Goal: Task Accomplishment & Management: Manage account settings

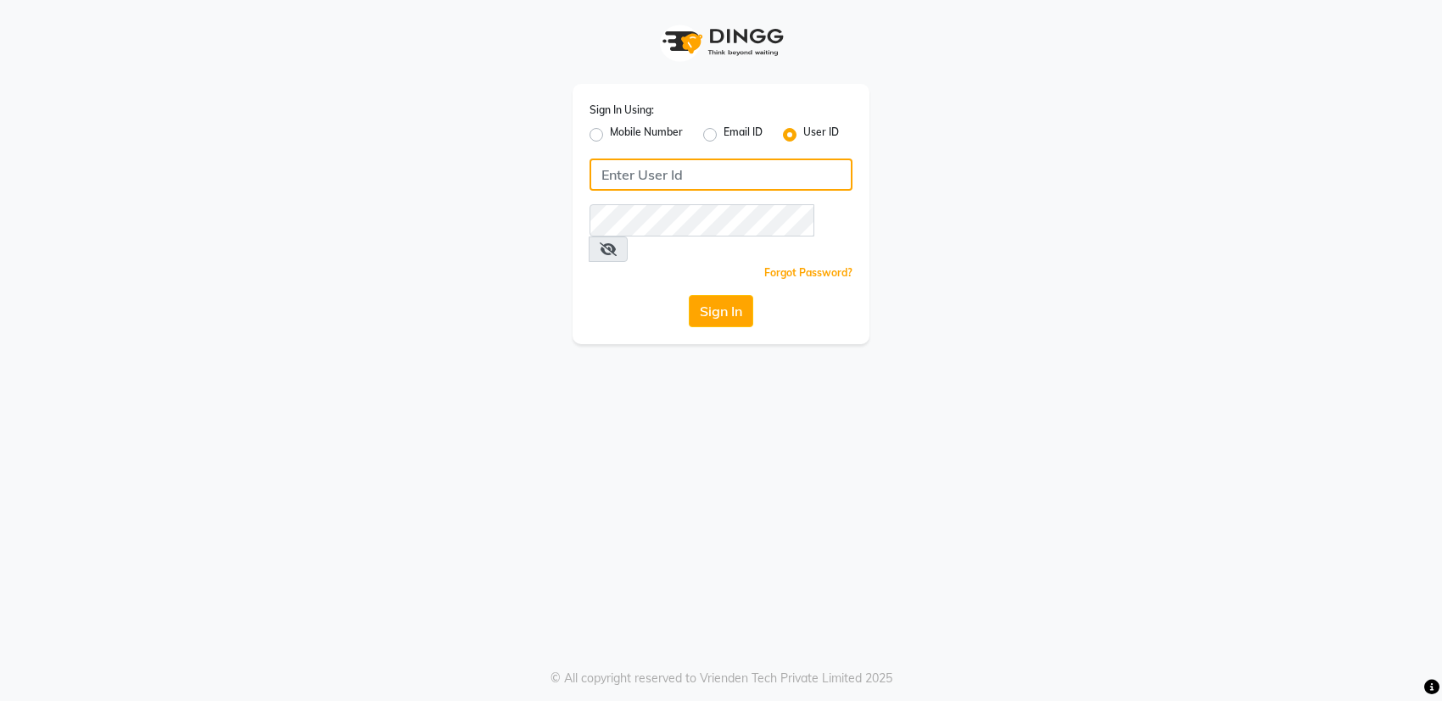
click at [750, 160] on input "Username" at bounding box center [721, 175] width 263 height 32
type input "pearl123"
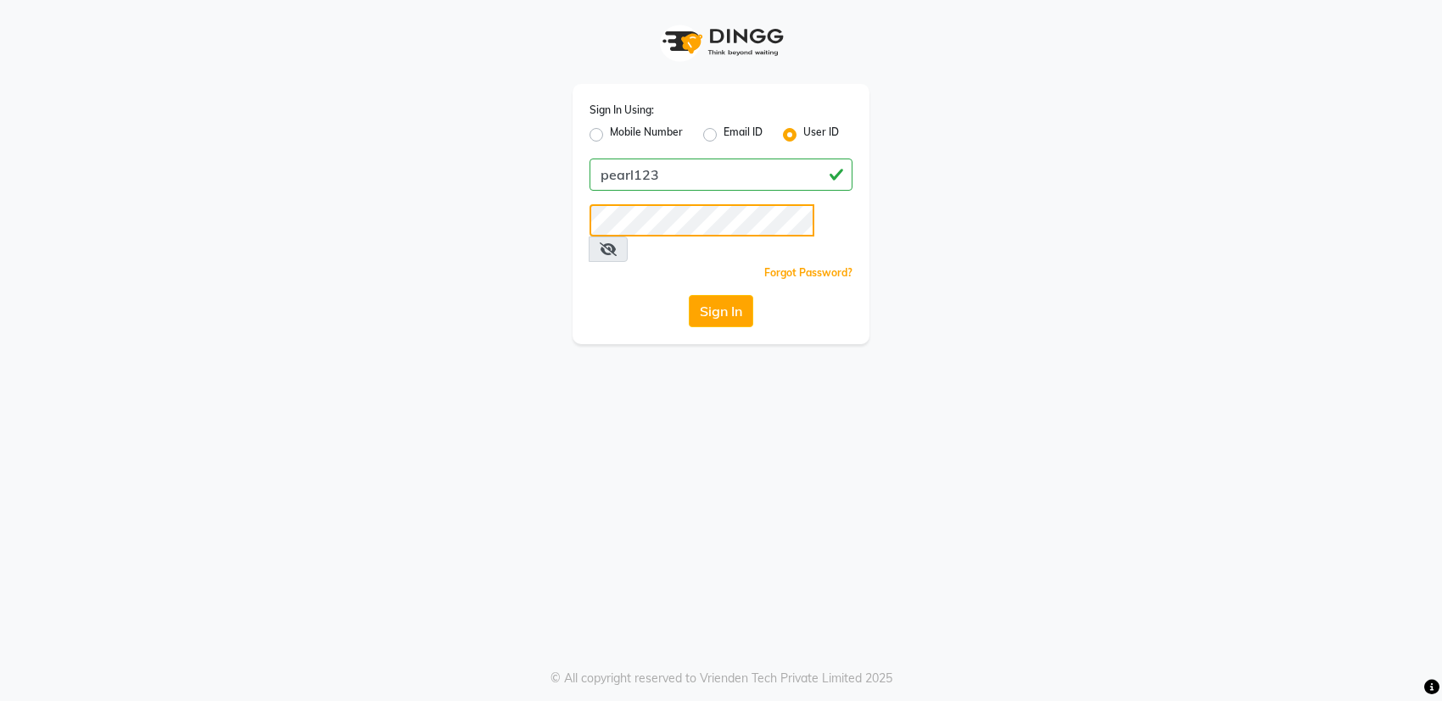
click at [689, 295] on button "Sign In" at bounding box center [721, 311] width 64 height 32
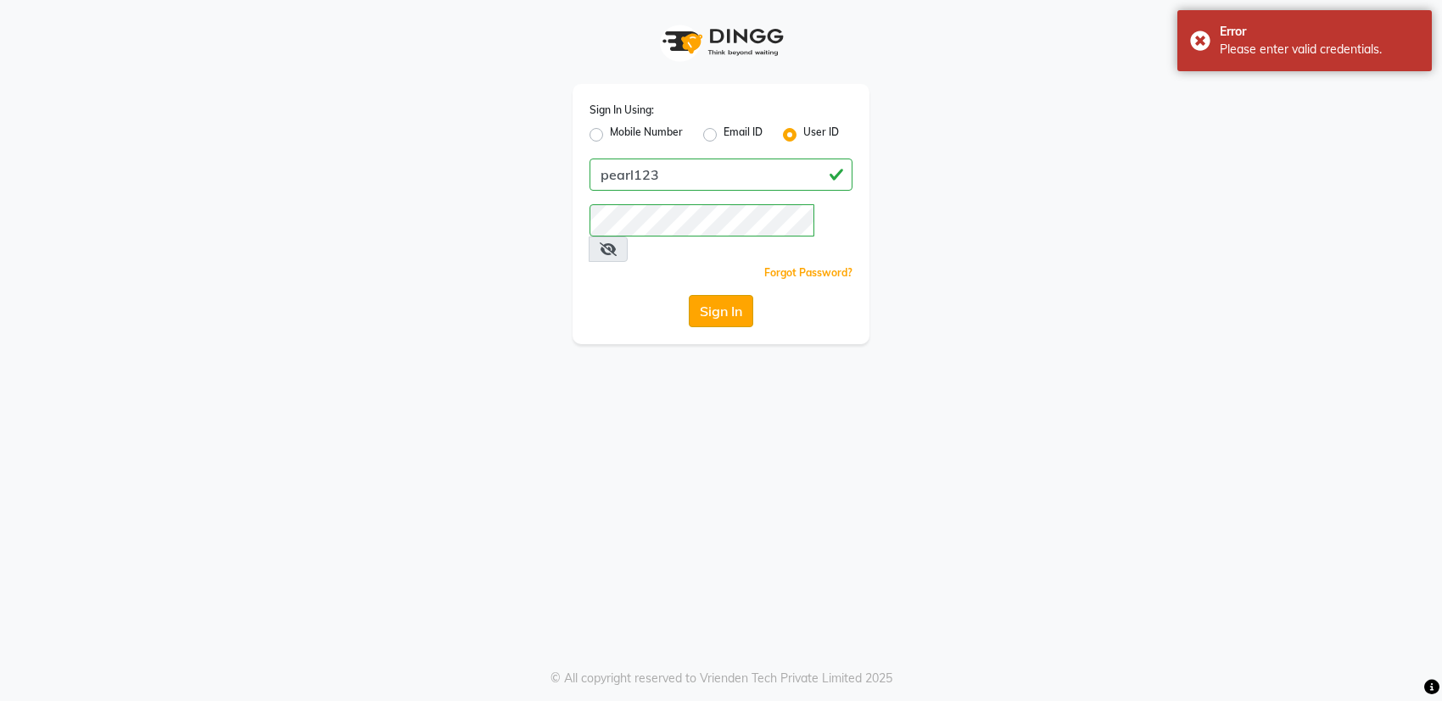
click at [737, 295] on button "Sign In" at bounding box center [721, 311] width 64 height 32
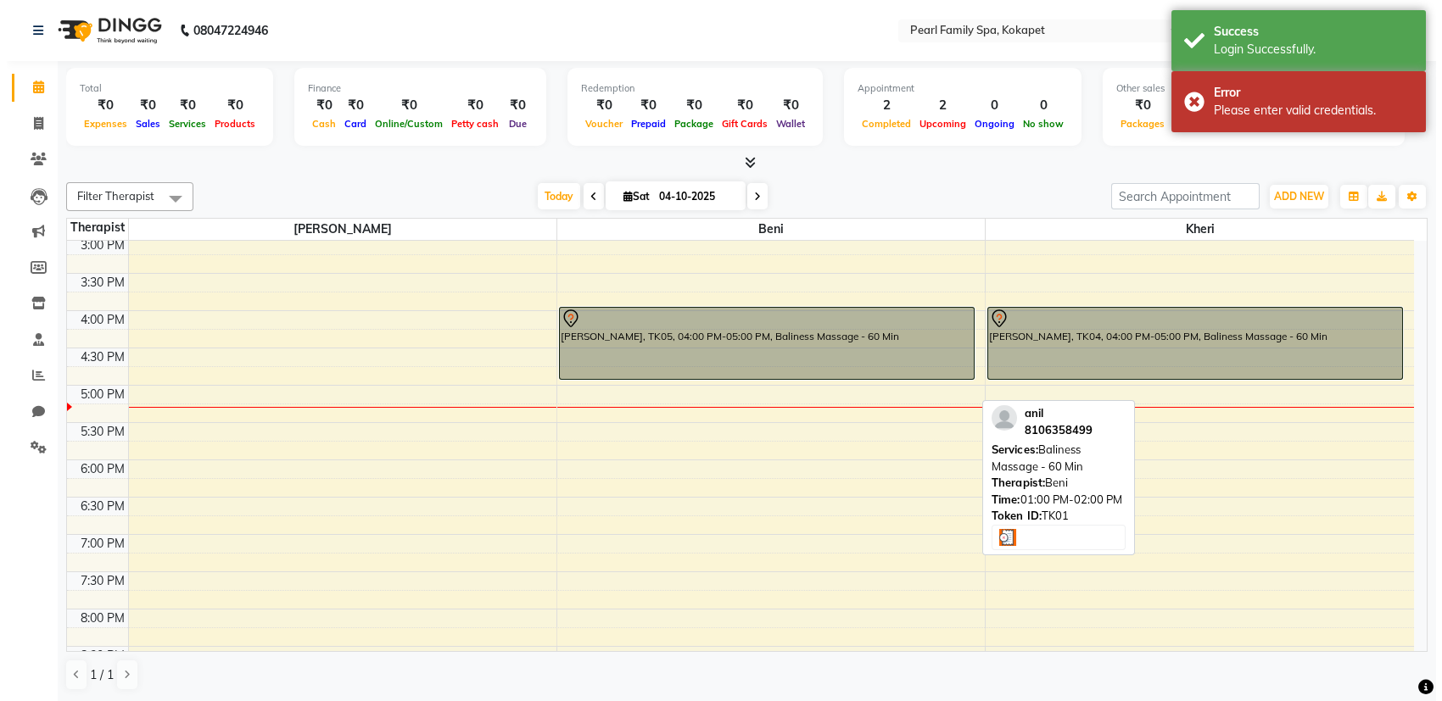
scroll to position [679, 0]
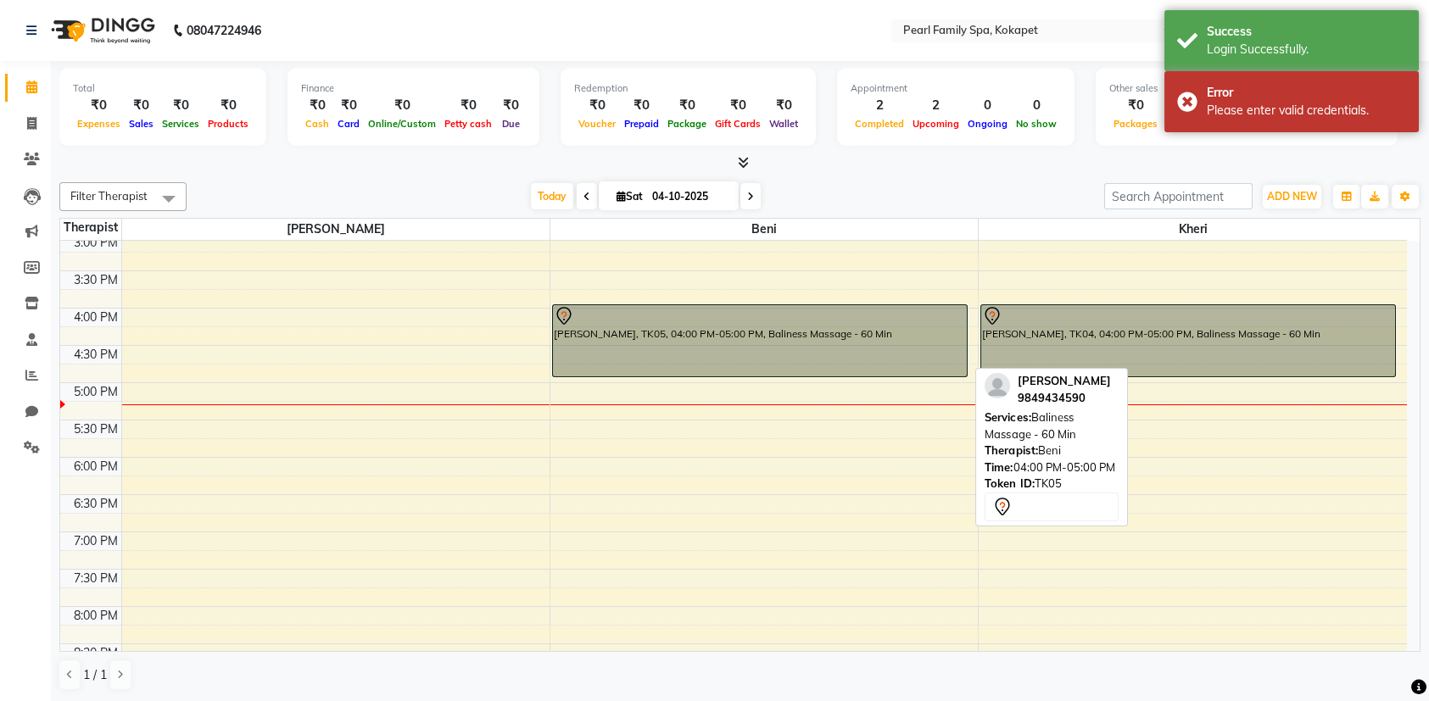
click at [645, 347] on div "[PERSON_NAME], TK05, 04:00 PM-05:00 PM, Baliness Massage - 60 Min" at bounding box center [760, 340] width 414 height 71
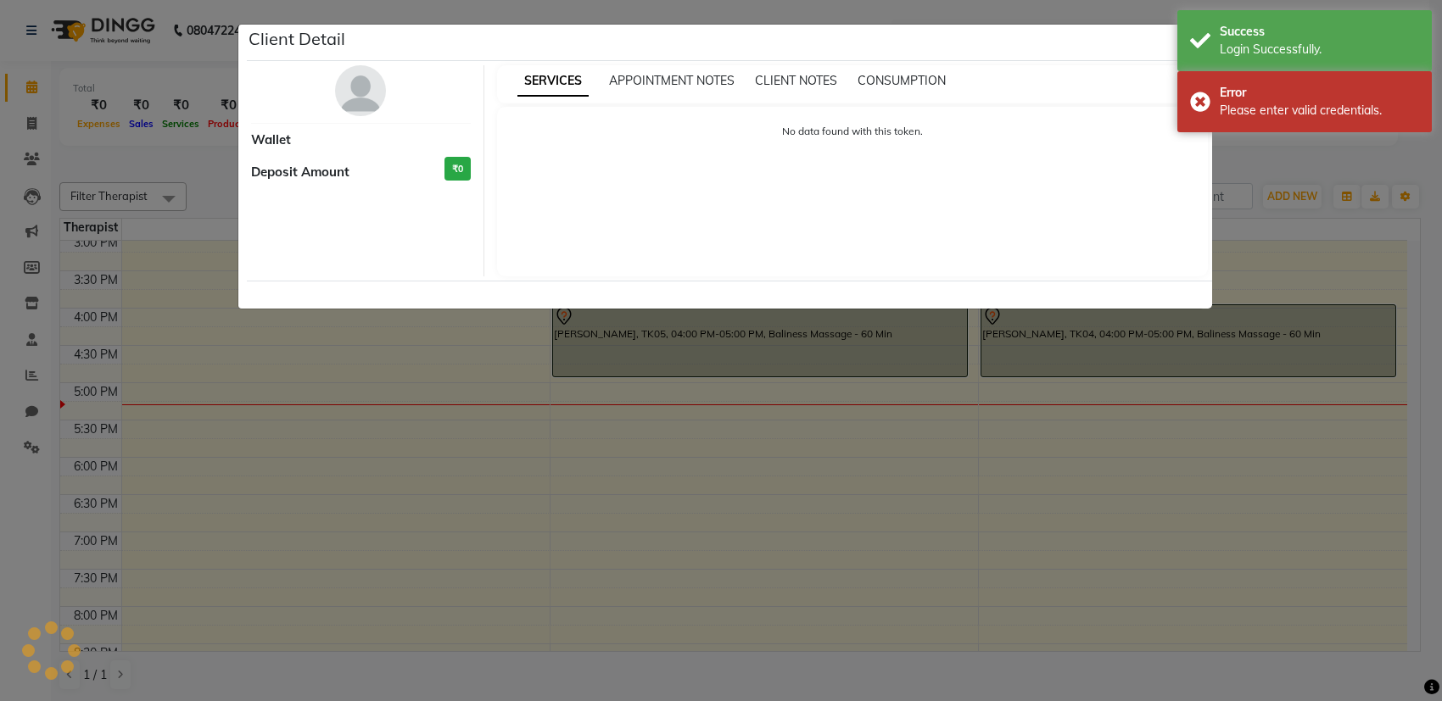
select select "7"
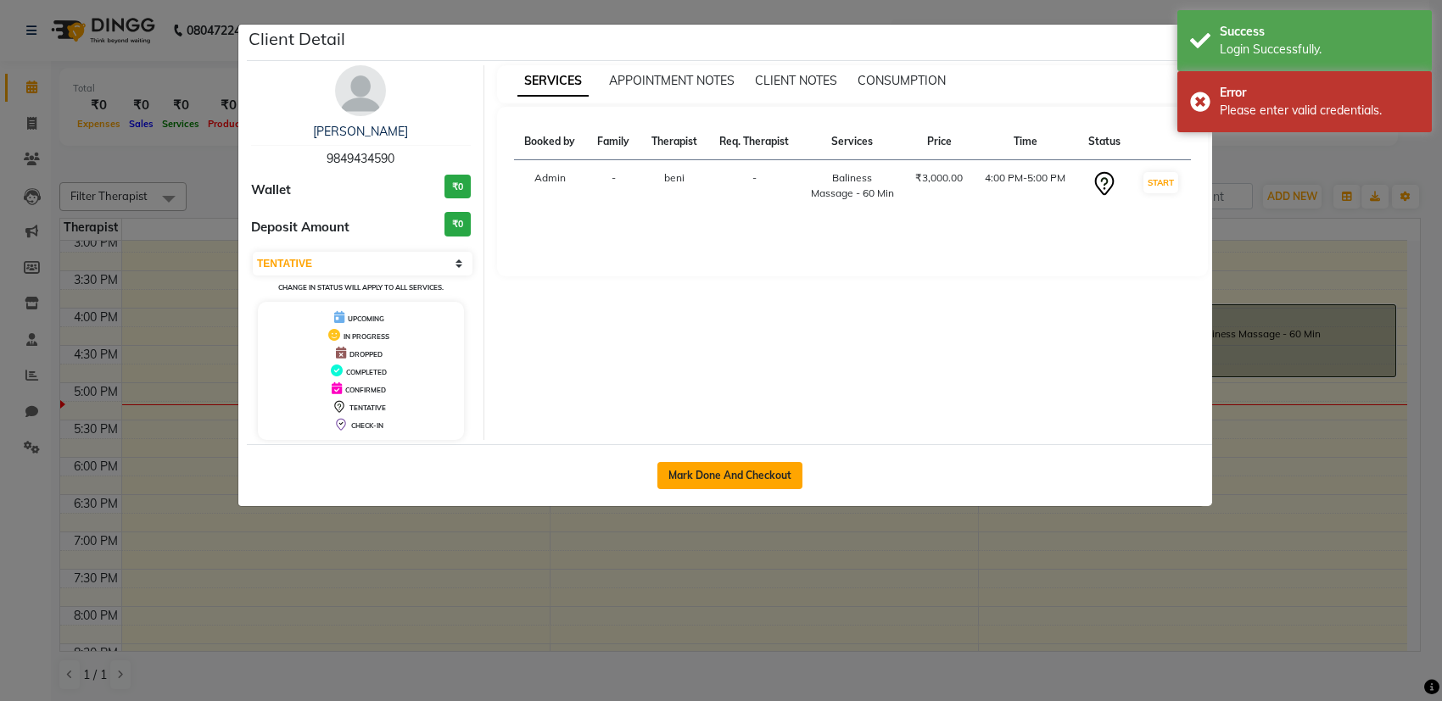
click at [697, 476] on button "Mark Done And Checkout" at bounding box center [729, 475] width 145 height 27
select select "6217"
select select "service"
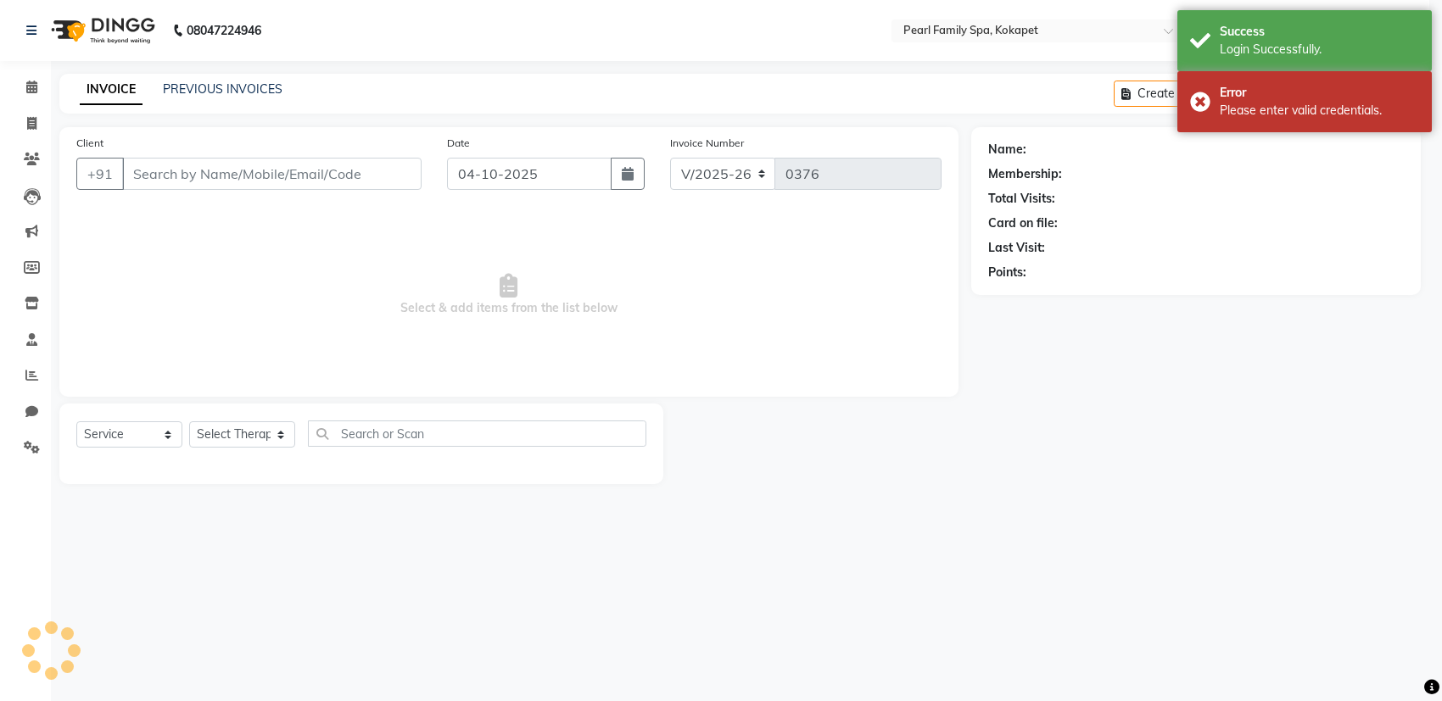
select select "3"
type input "9849434590"
select select "87640"
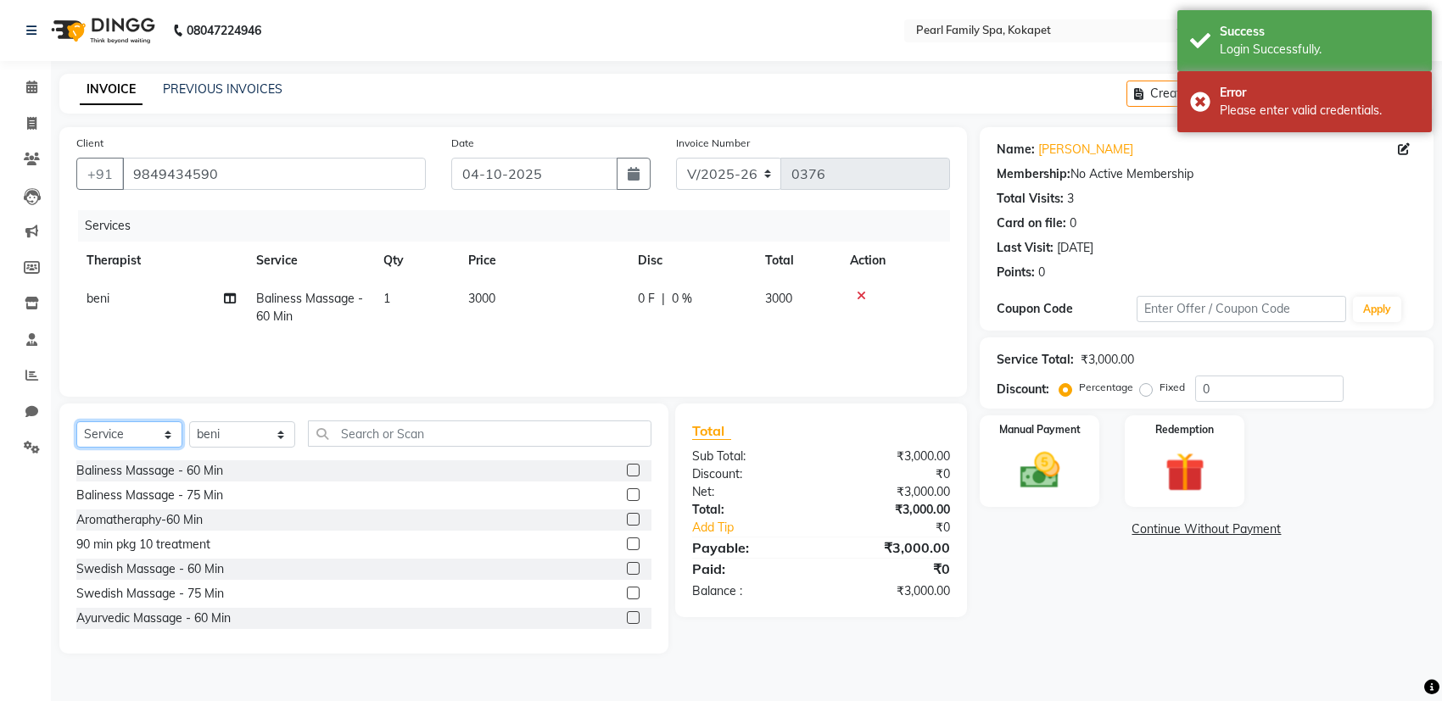
click at [154, 428] on select "Select Service Product Membership Package Voucher Prepaid Gift Card" at bounding box center [129, 435] width 106 height 26
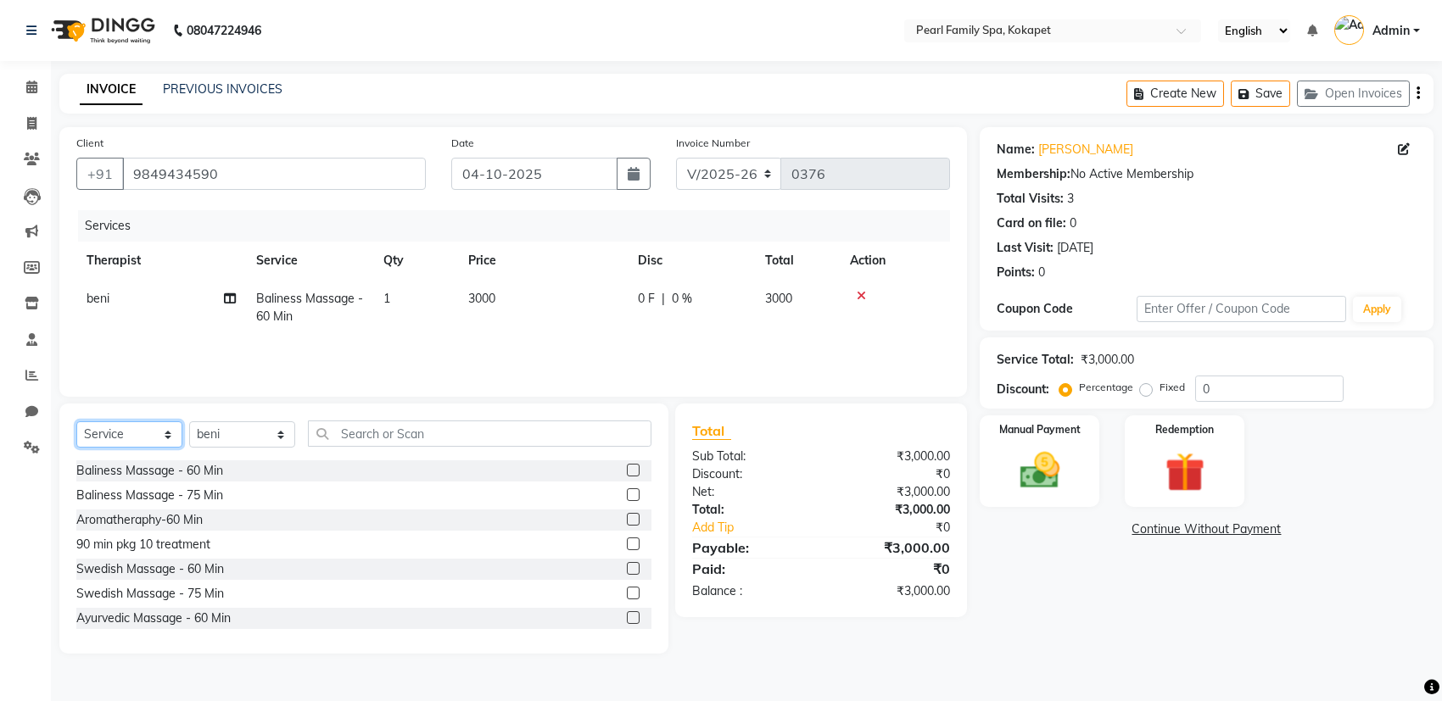
select select "package"
click at [76, 422] on select "Select Service Product Membership Package Voucher Prepaid Gift Card" at bounding box center [129, 435] width 106 height 26
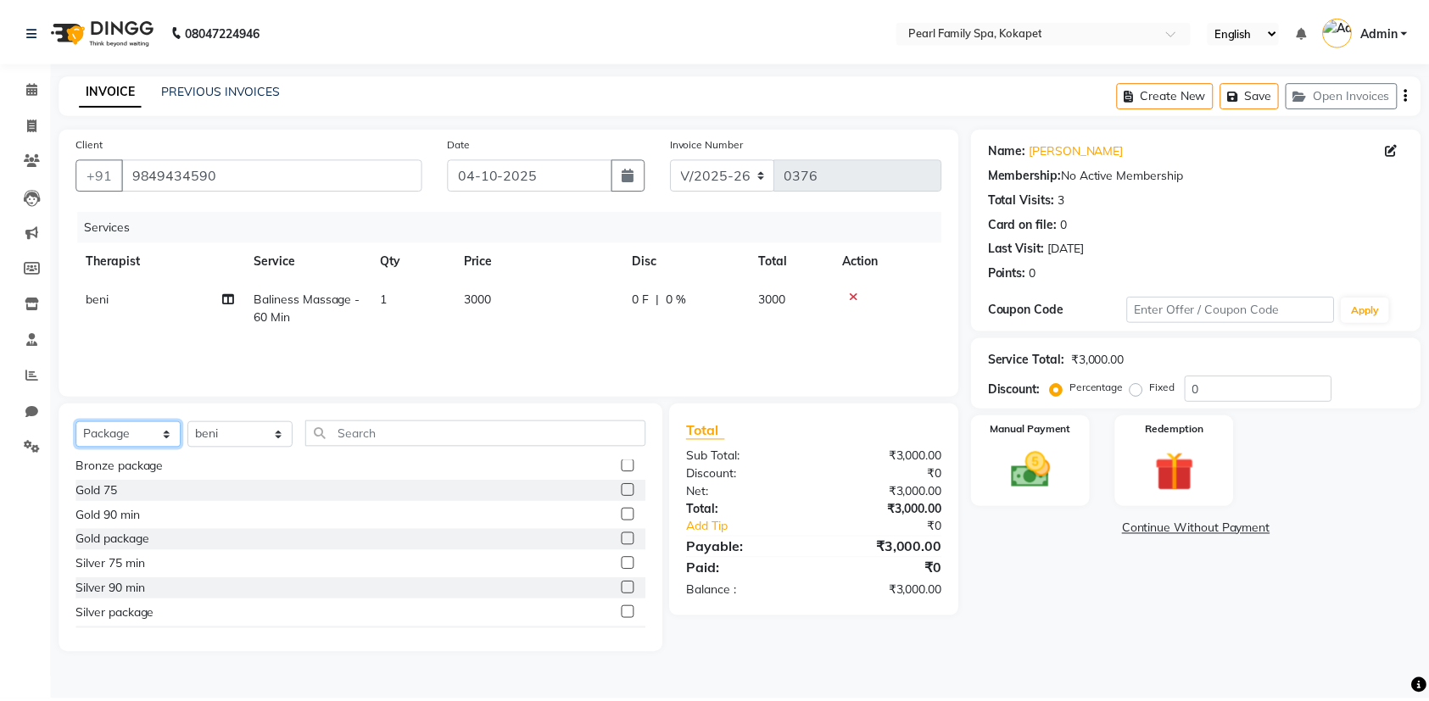
scroll to position [223, 0]
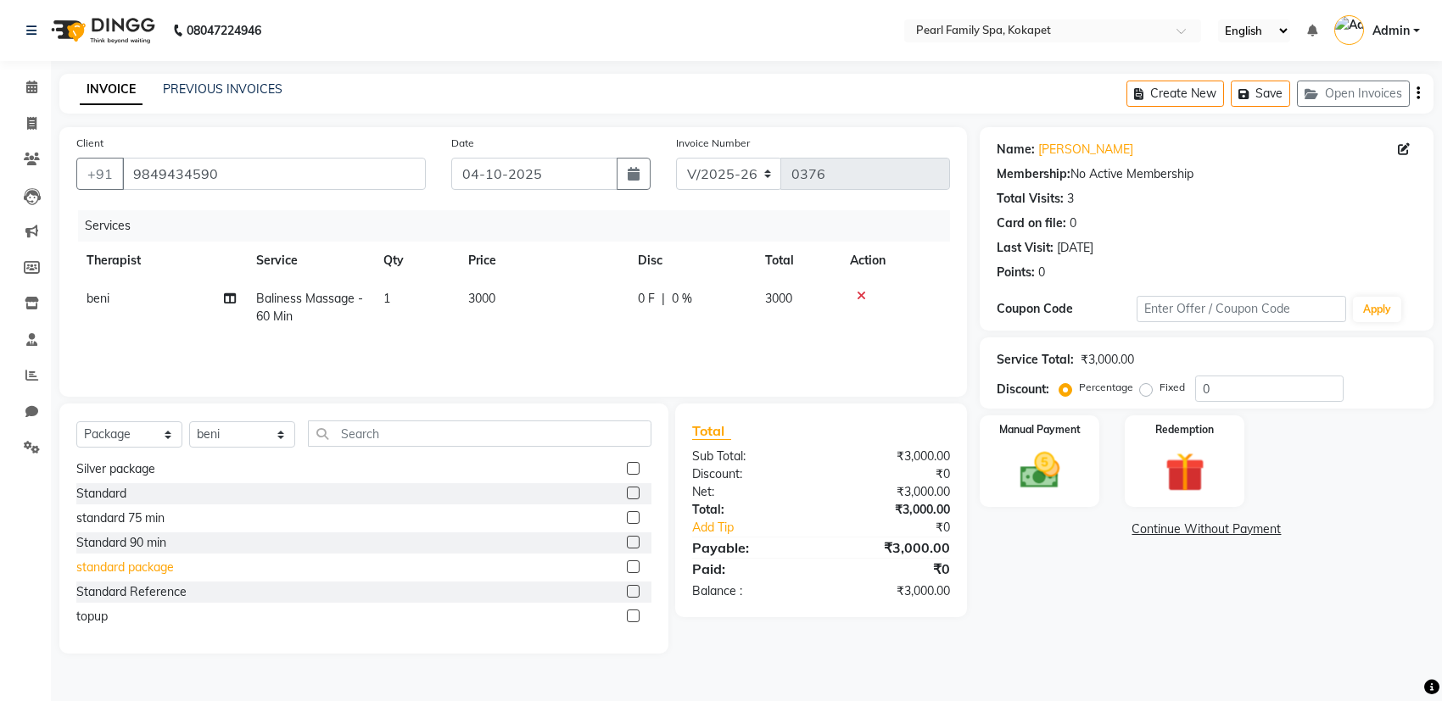
click at [149, 564] on div "standard package" at bounding box center [125, 568] width 98 height 18
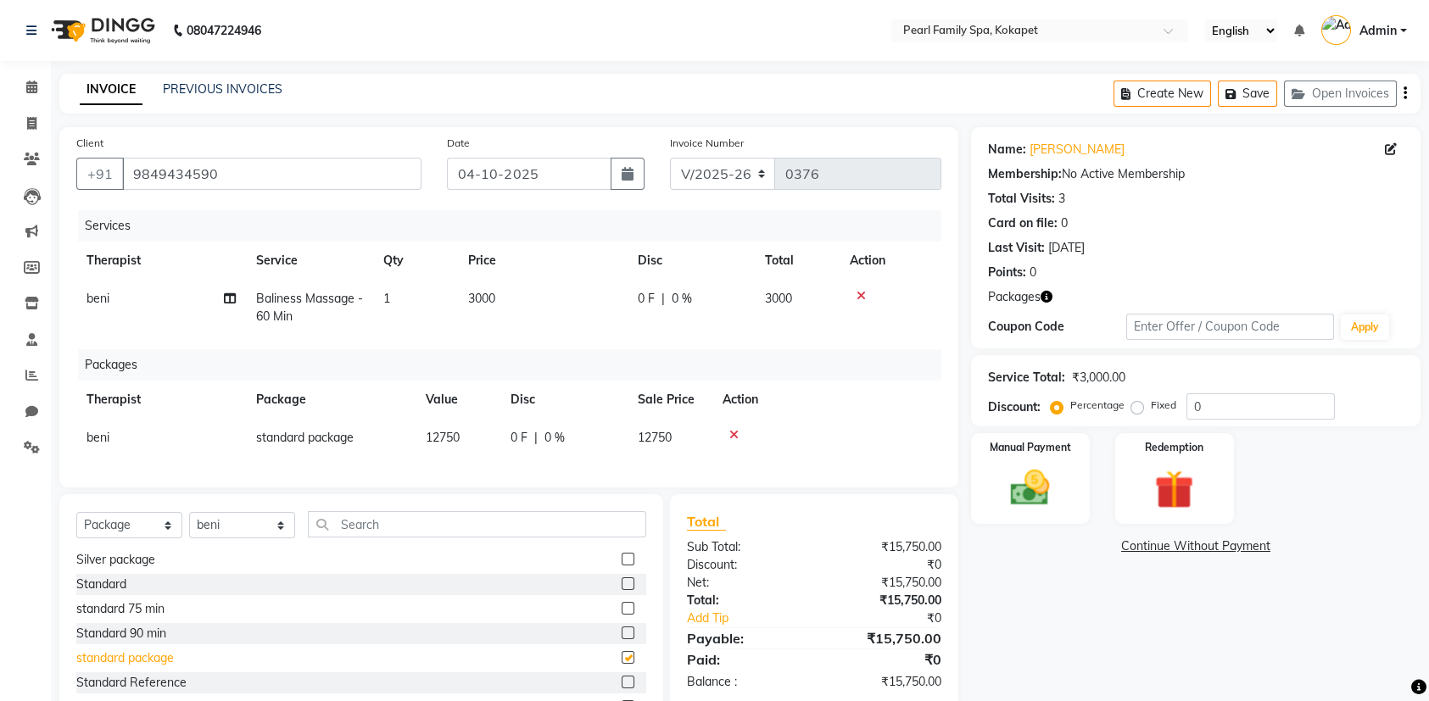
checkbox input "false"
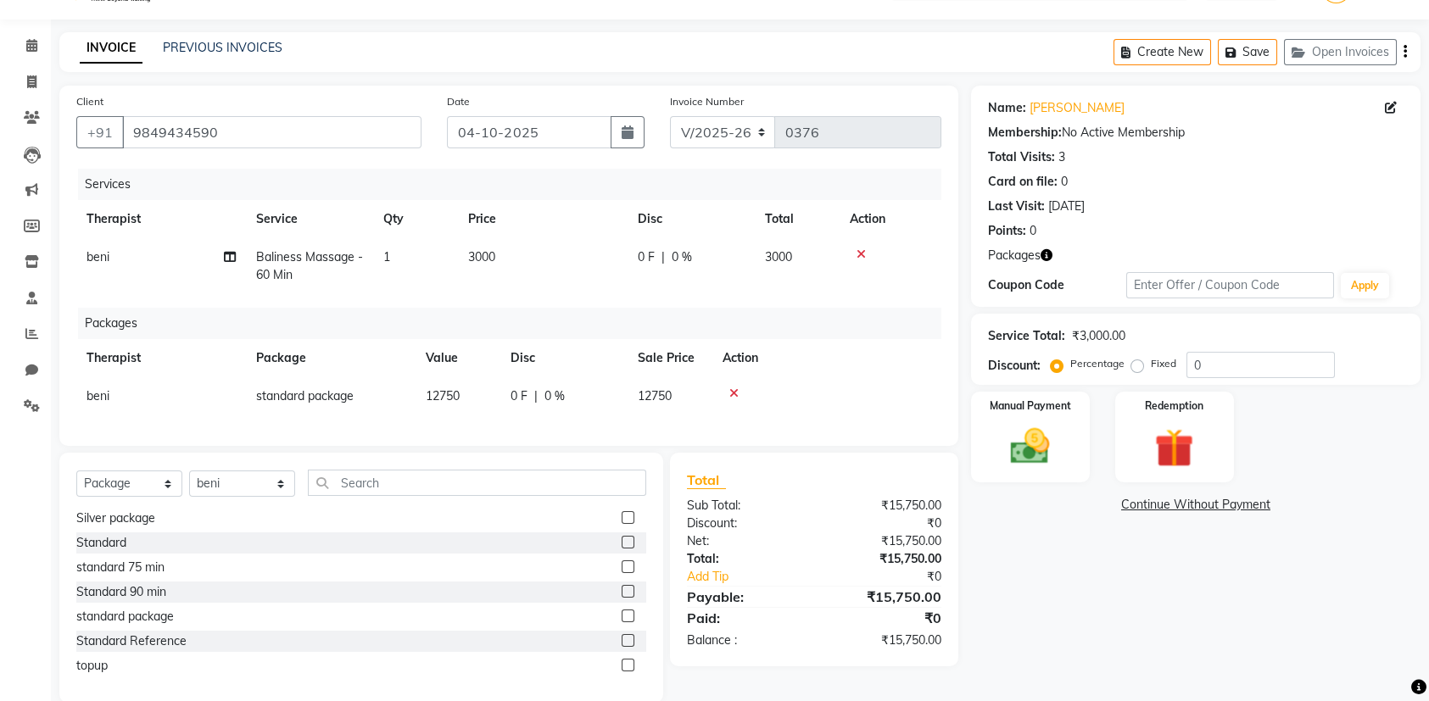
scroll to position [80, 0]
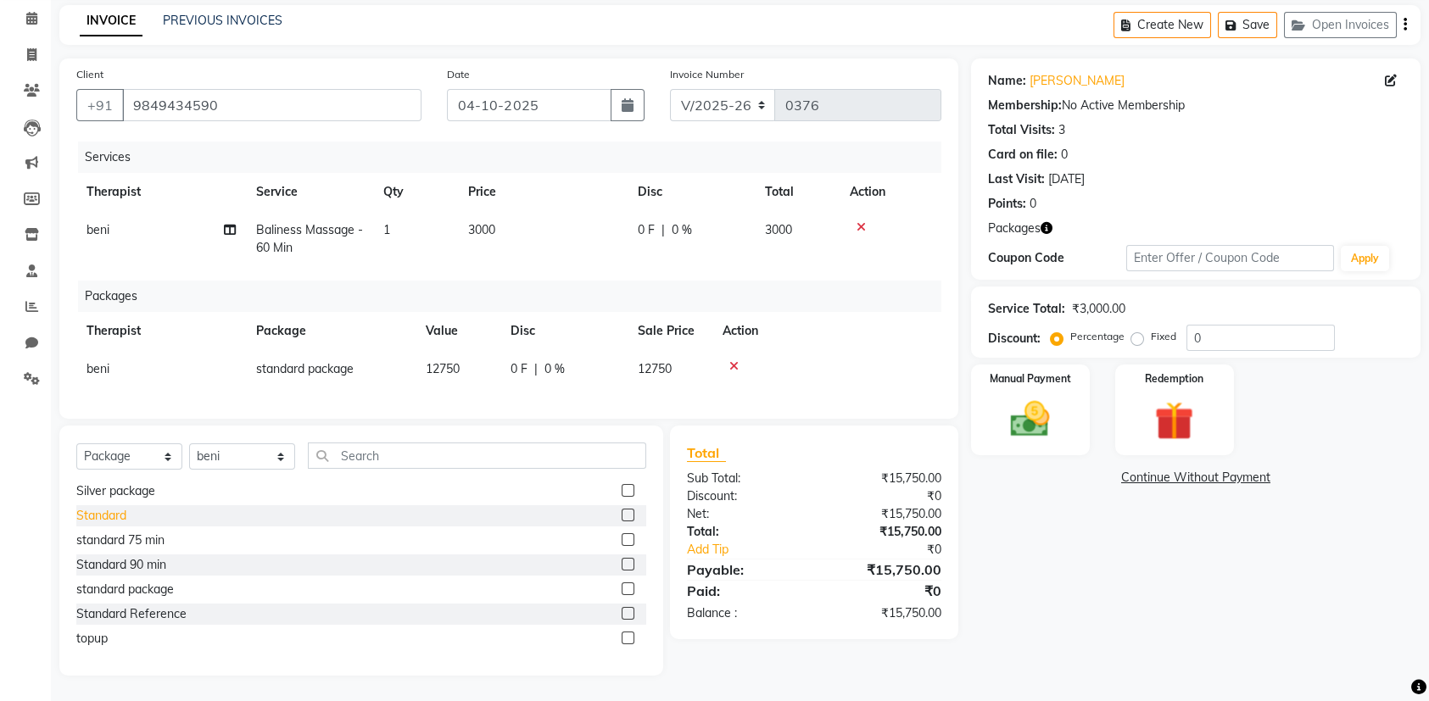
click at [120, 517] on div "Standard" at bounding box center [101, 516] width 50 height 18
checkbox input "false"
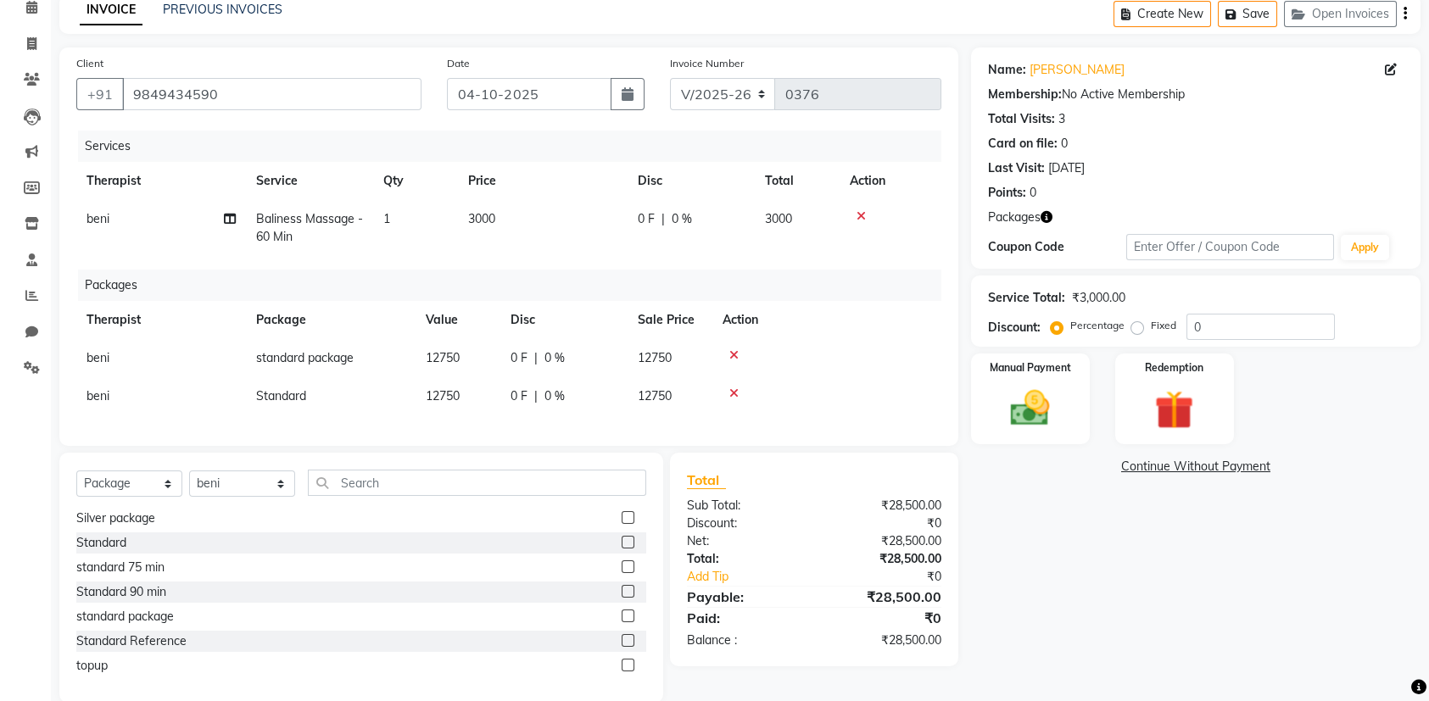
scroll to position [0, 0]
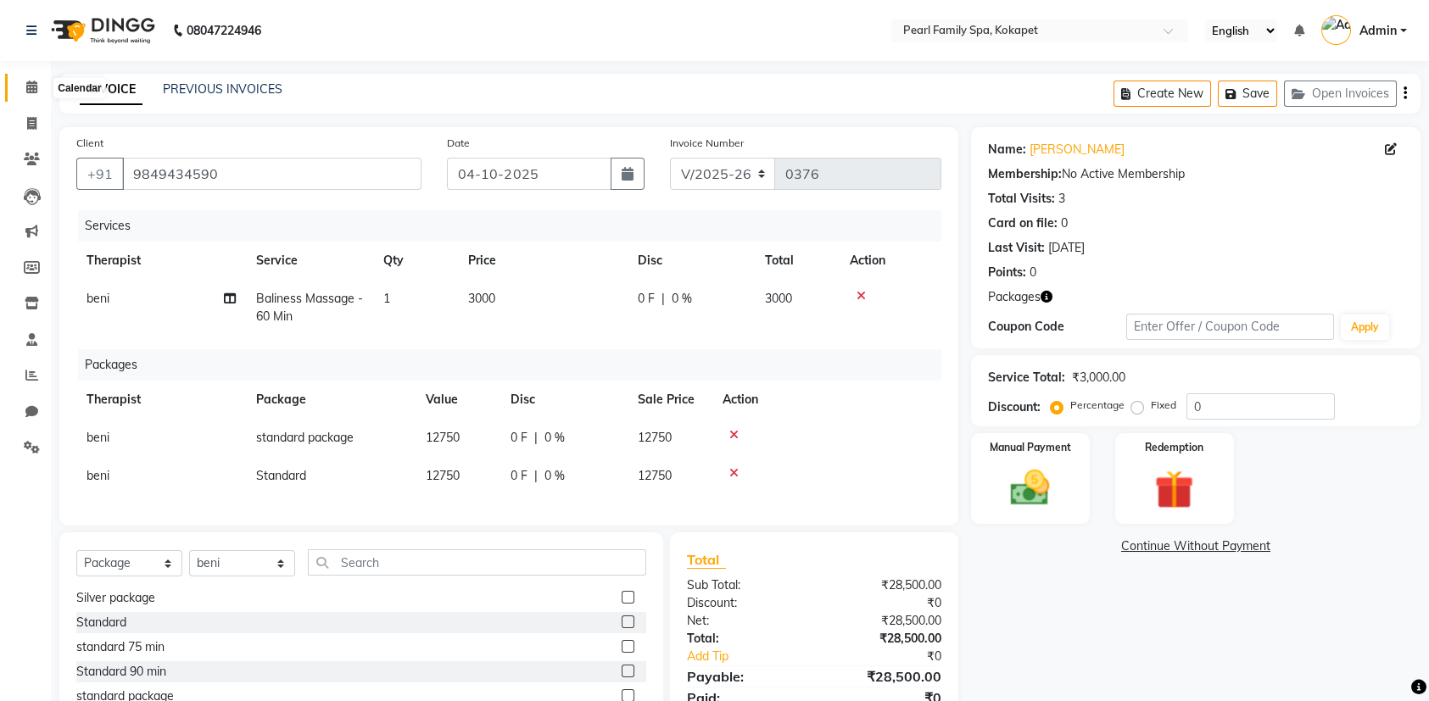
click at [27, 90] on icon at bounding box center [31, 87] width 11 height 13
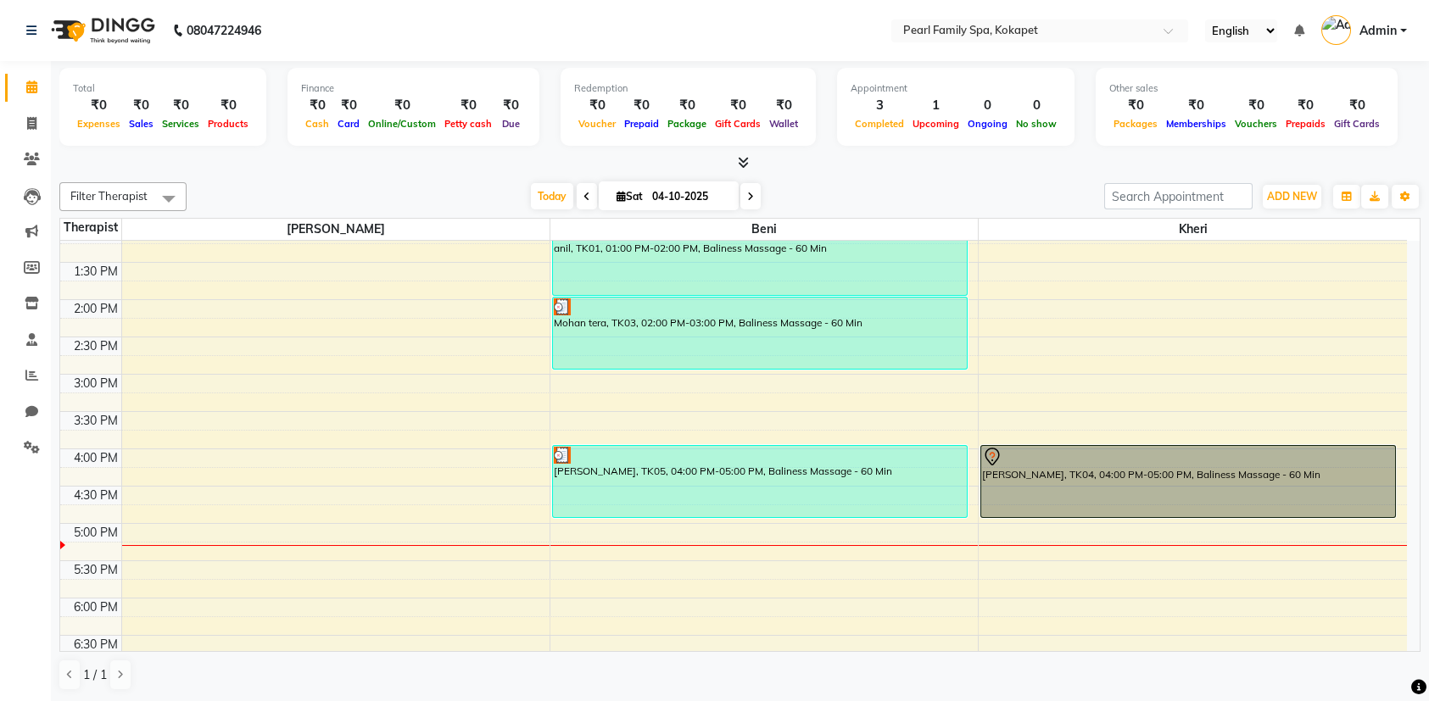
scroll to position [509, 0]
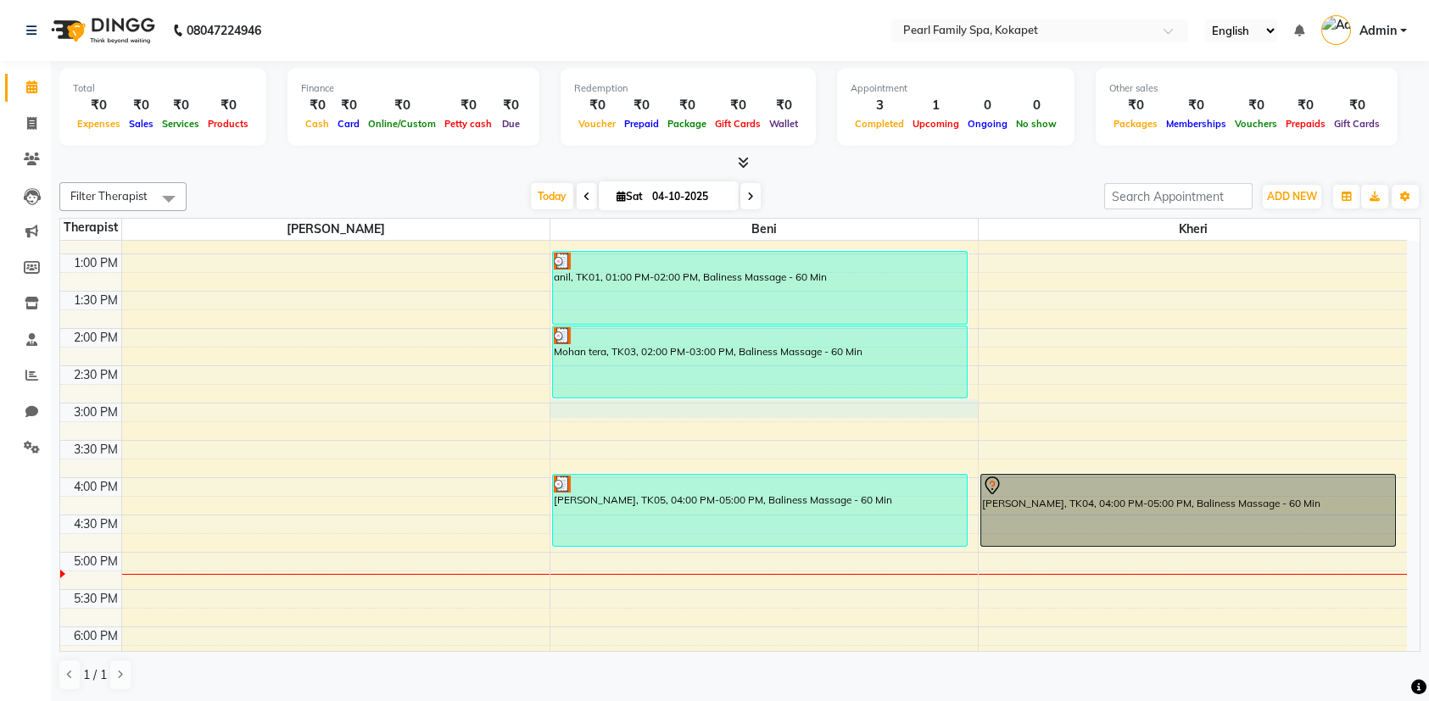
click at [651, 404] on div "6:00 AM 6:30 AM 7:00 AM 7:30 AM 8:00 AM 8:30 AM 9:00 AM 9:30 AM 10:00 AM 10:30 …" at bounding box center [733, 328] width 1347 height 1193
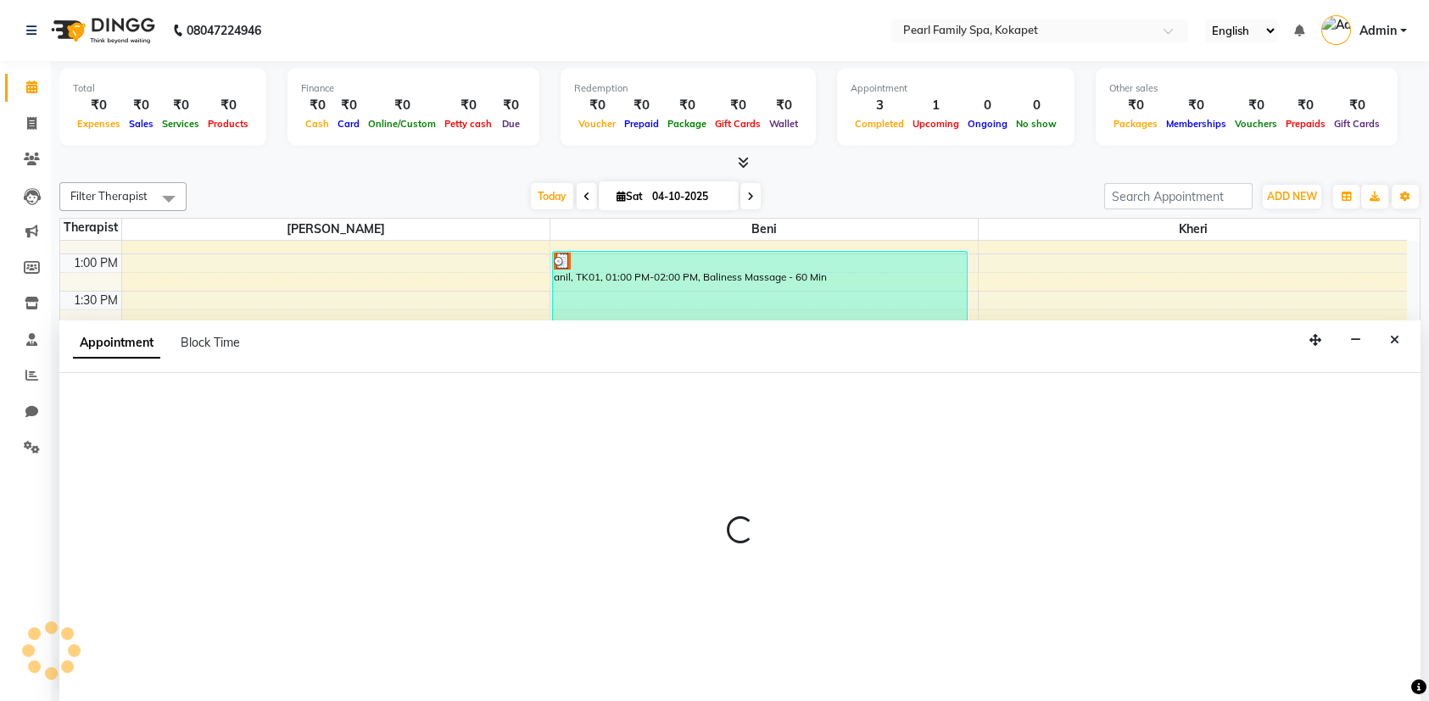
select select "87640"
select select "900"
select select "tentative"
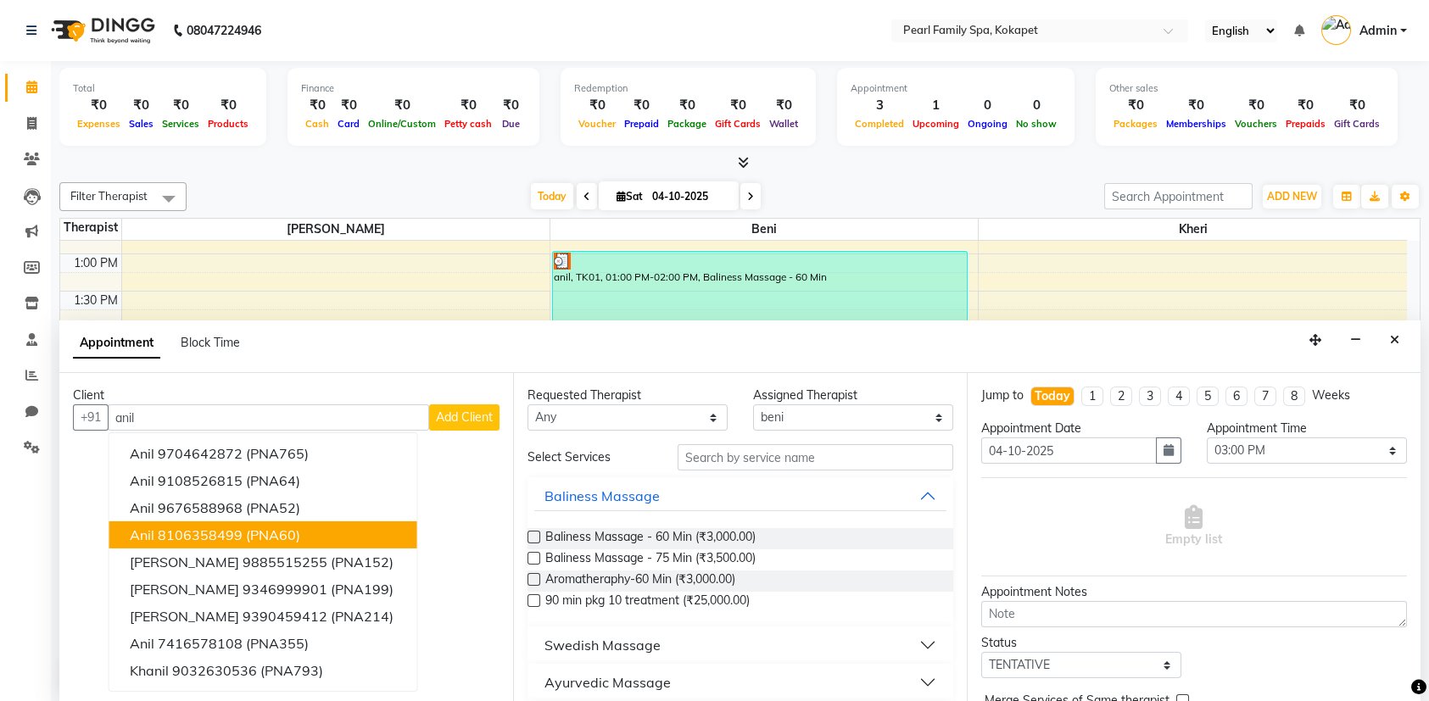
click at [280, 529] on span "(PNA60)" at bounding box center [273, 535] width 54 height 17
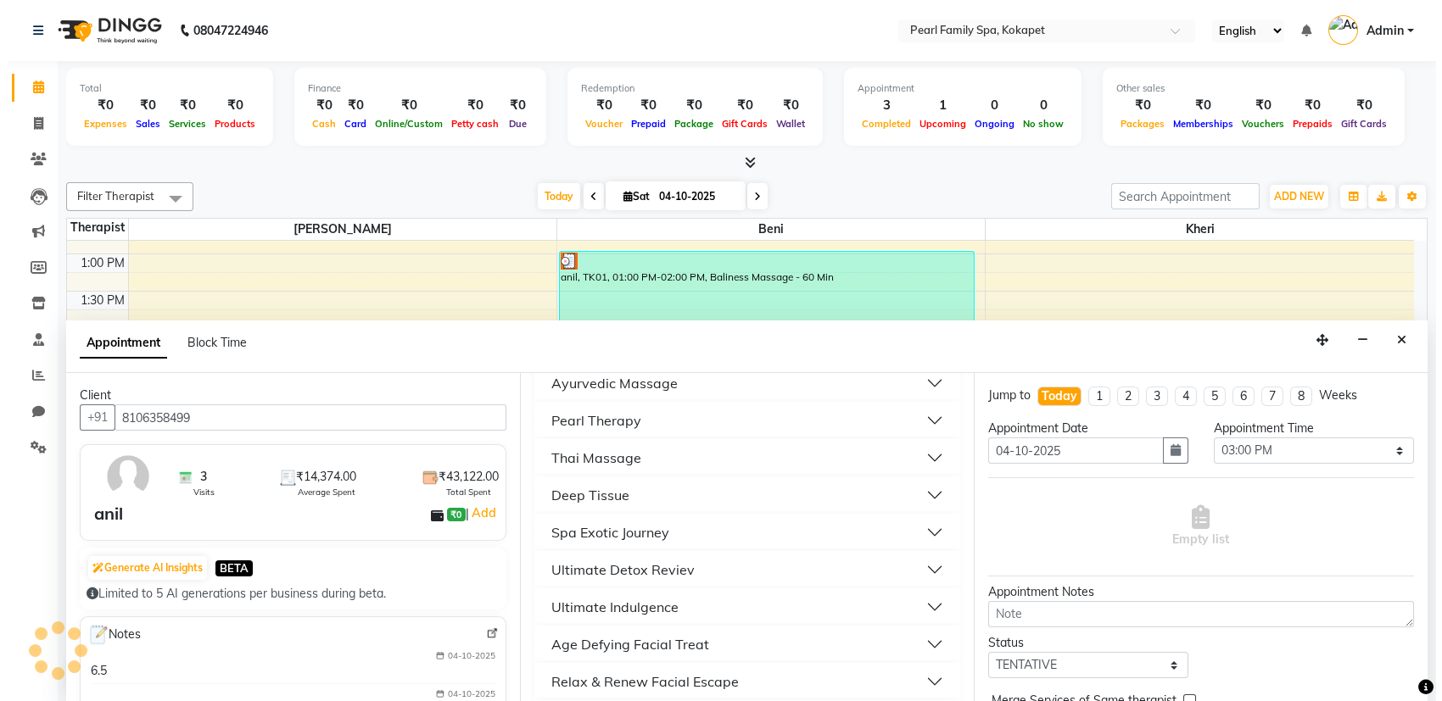
scroll to position [424, 0]
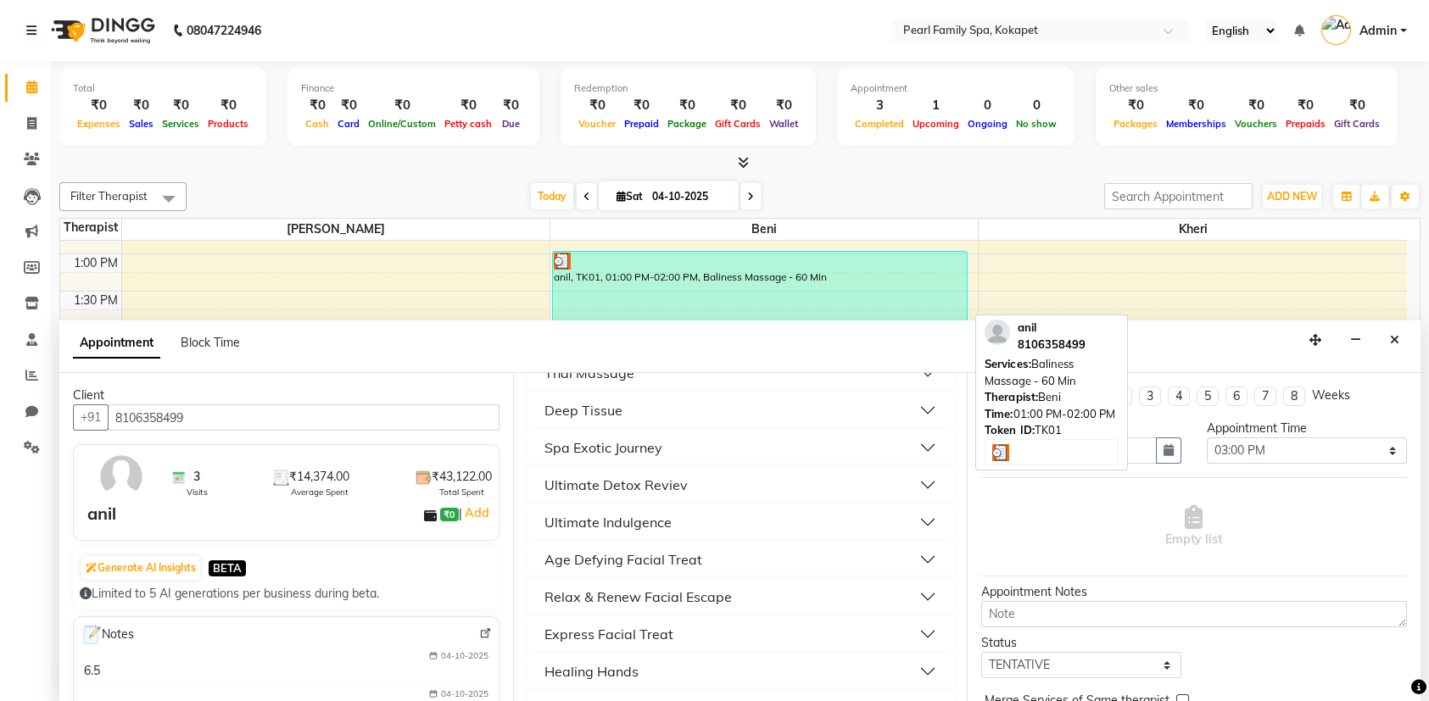
click at [711, 277] on div "anil, TK01, 01:00 PM-02:00 PM, Baliness Massage - 60 Min" at bounding box center [760, 288] width 414 height 72
type input "8106358499"
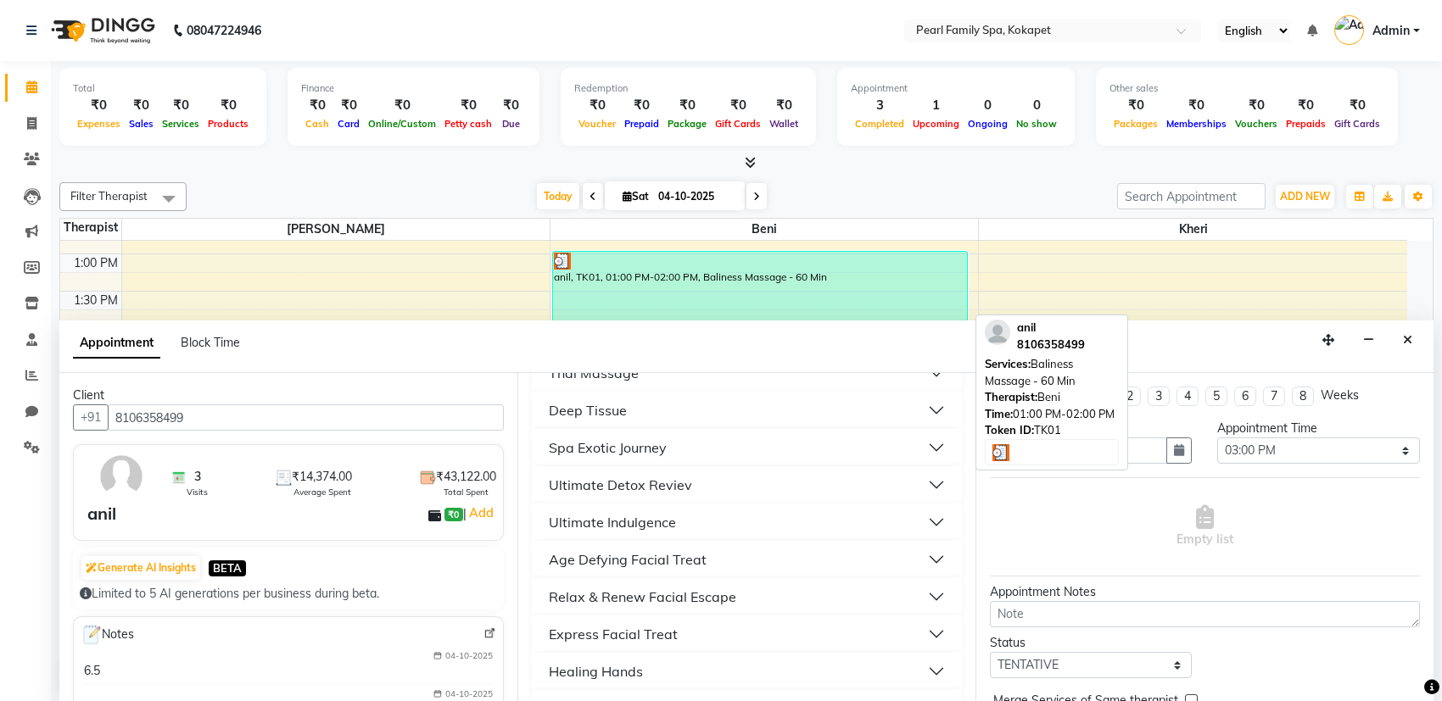
select select "3"
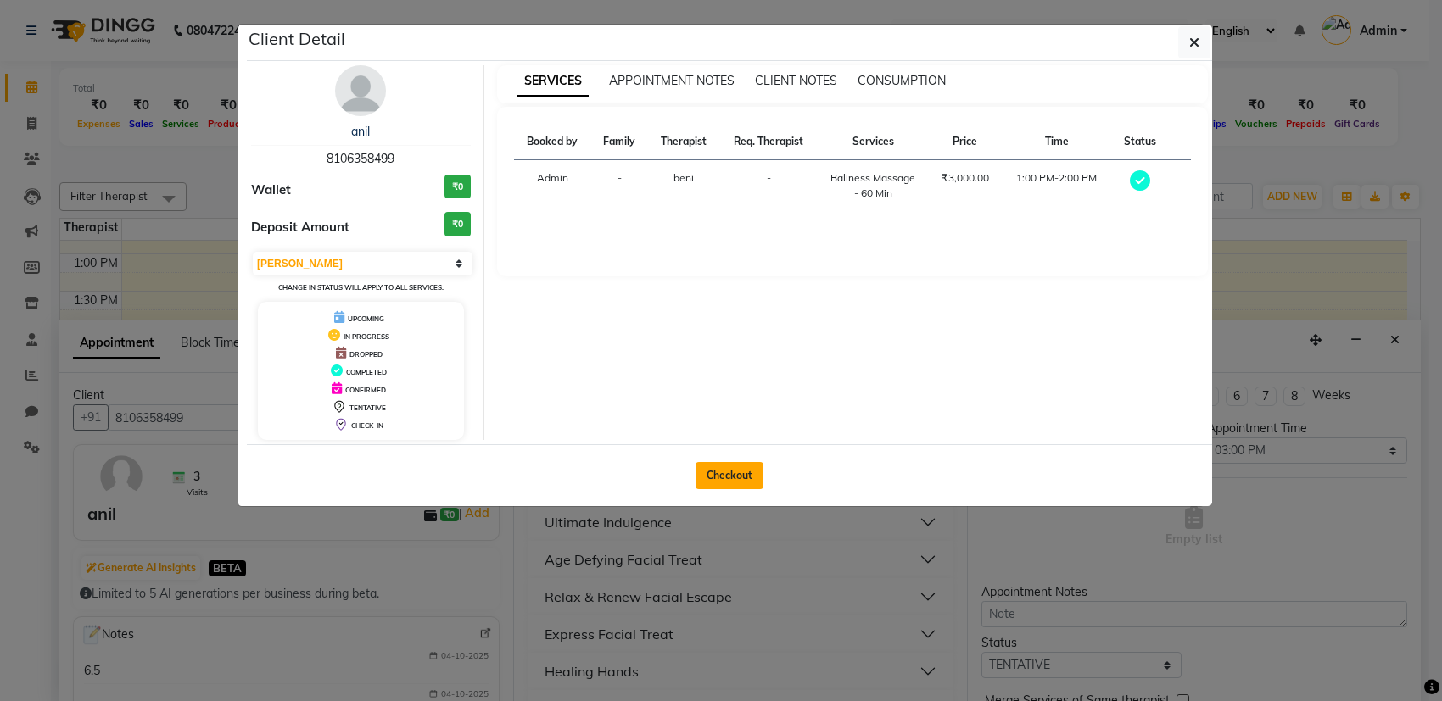
click at [717, 480] on button "Checkout" at bounding box center [730, 475] width 68 height 27
select select "service"
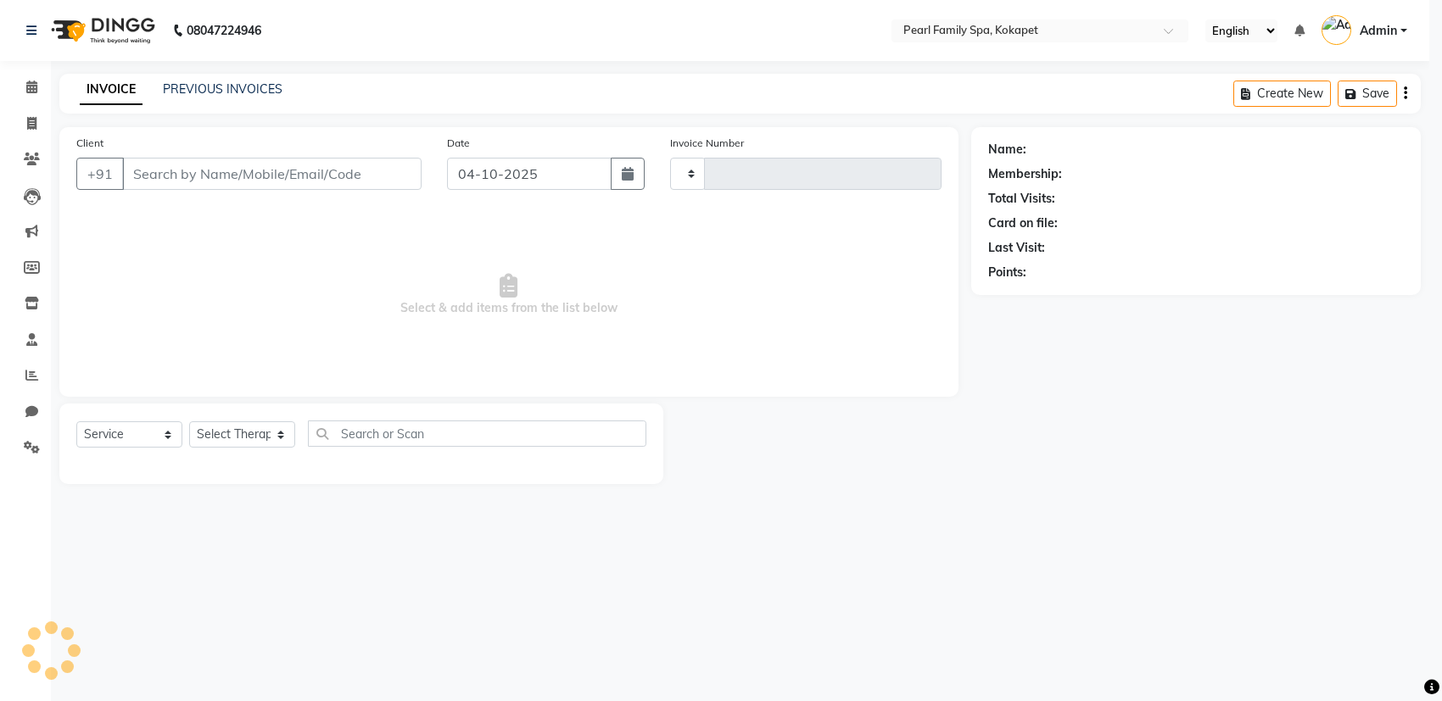
type input "0376"
select select "6217"
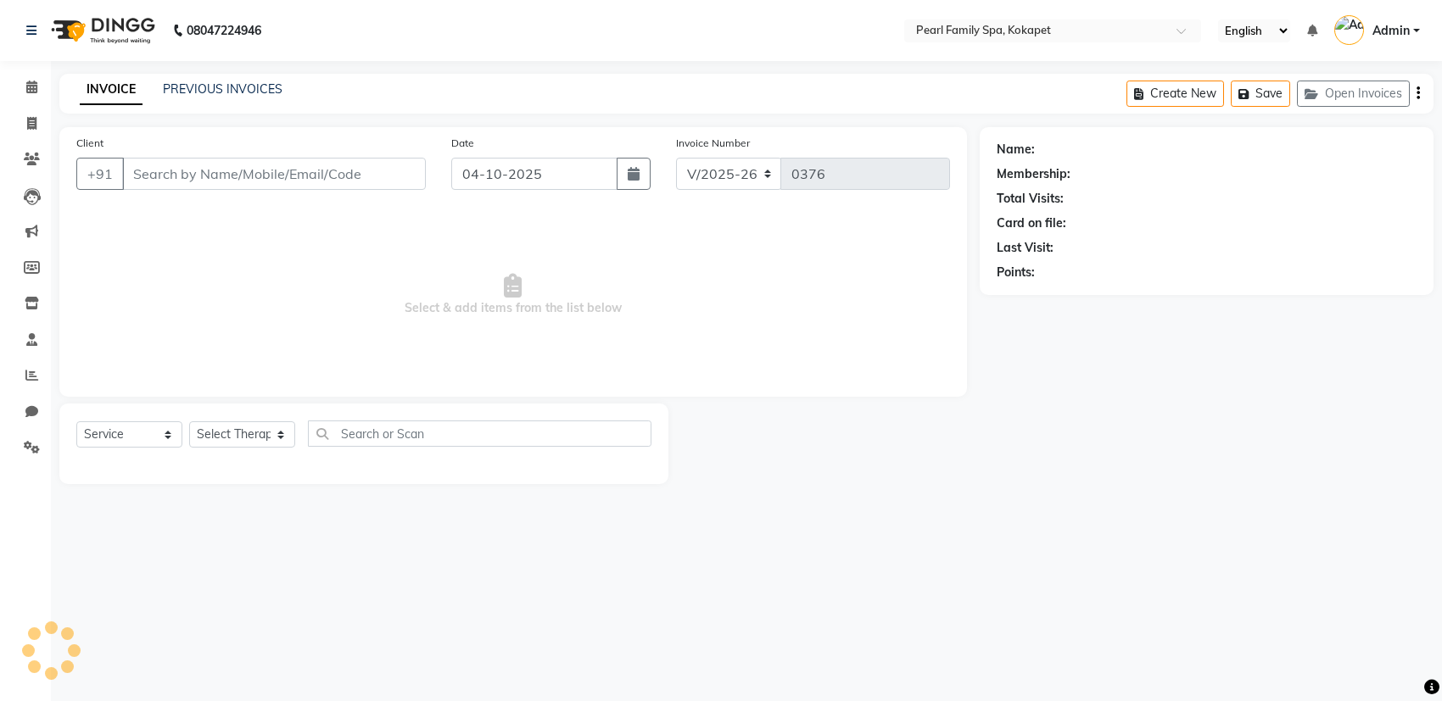
type input "8106358499"
select select "87640"
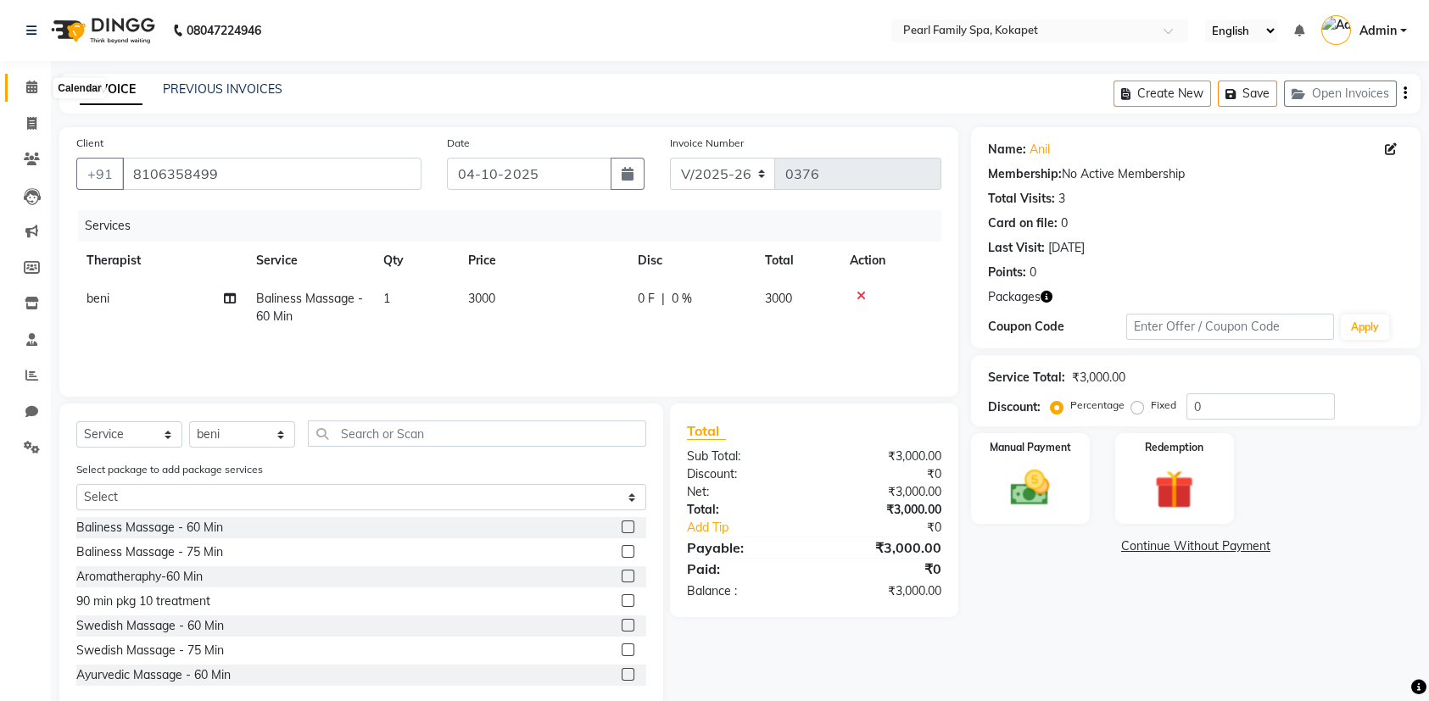
click at [26, 80] on span at bounding box center [32, 88] width 30 height 20
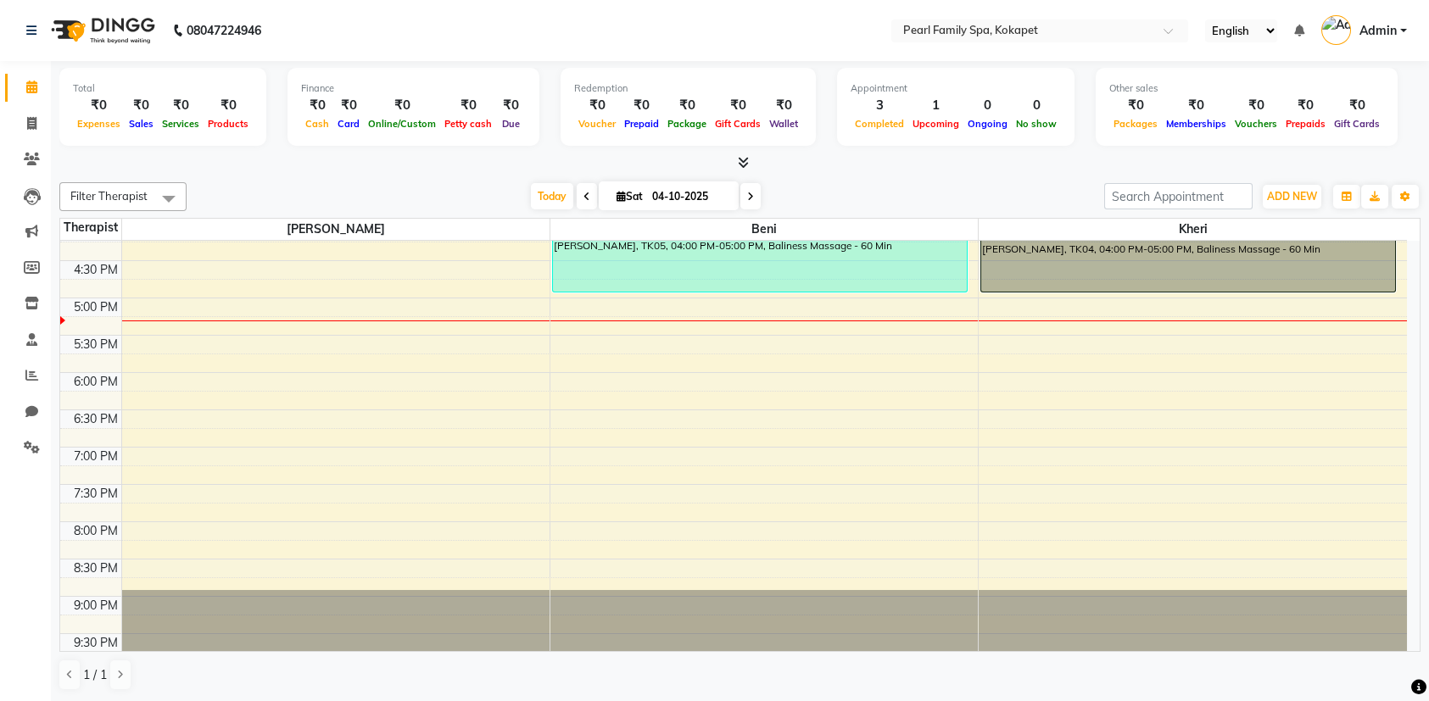
scroll to position [509, 0]
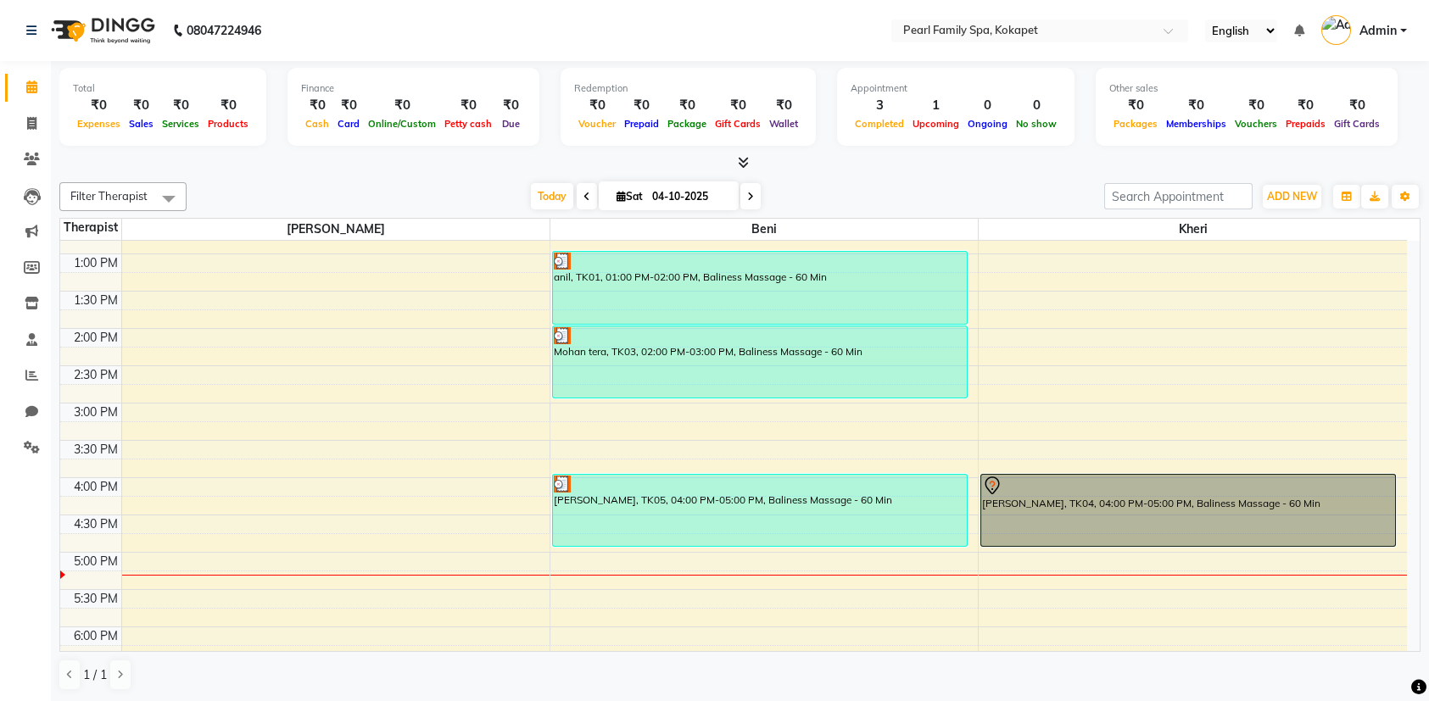
click at [617, 424] on div "6:00 AM 6:30 AM 7:00 AM 7:30 AM 8:00 AM 8:30 AM 9:00 AM 9:30 AM 10:00 AM 10:30 …" at bounding box center [733, 328] width 1347 height 1193
select select "87640"
select select "915"
select select "tentative"
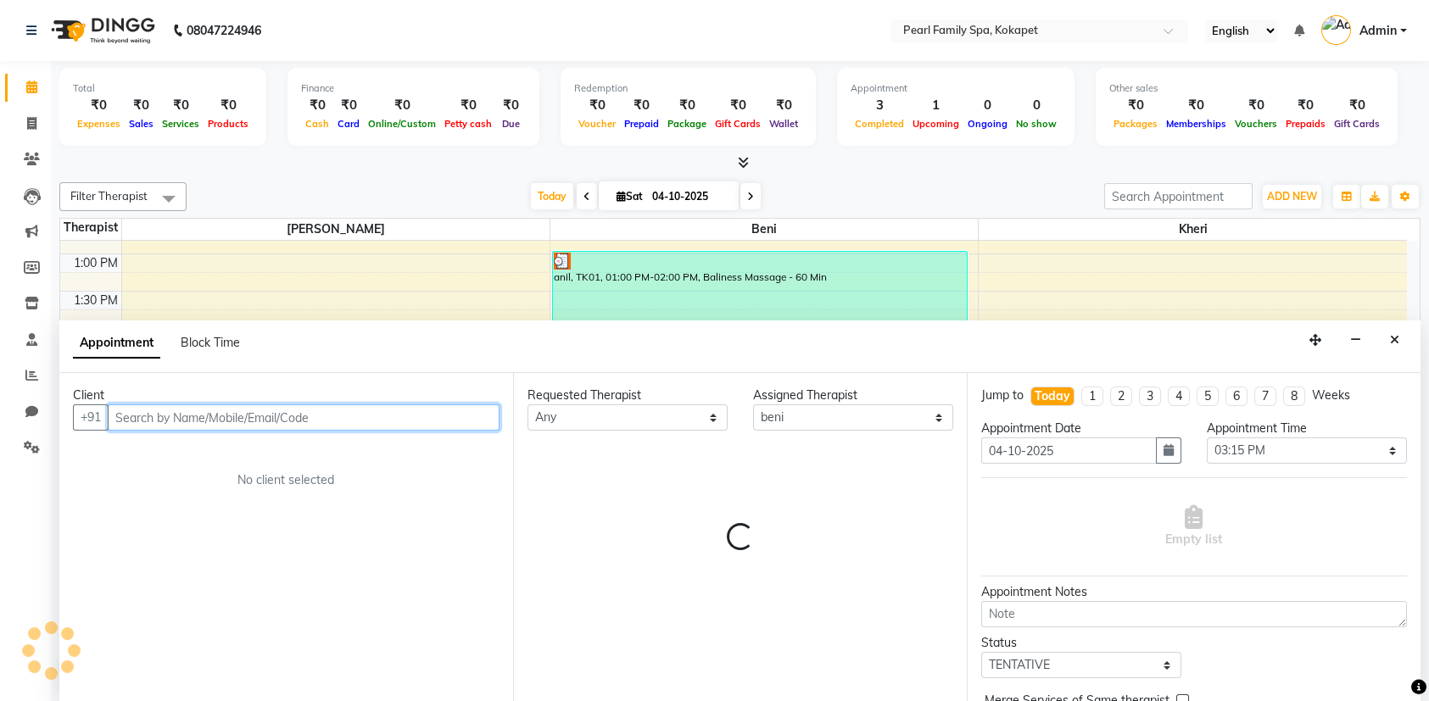
scroll to position [0, 0]
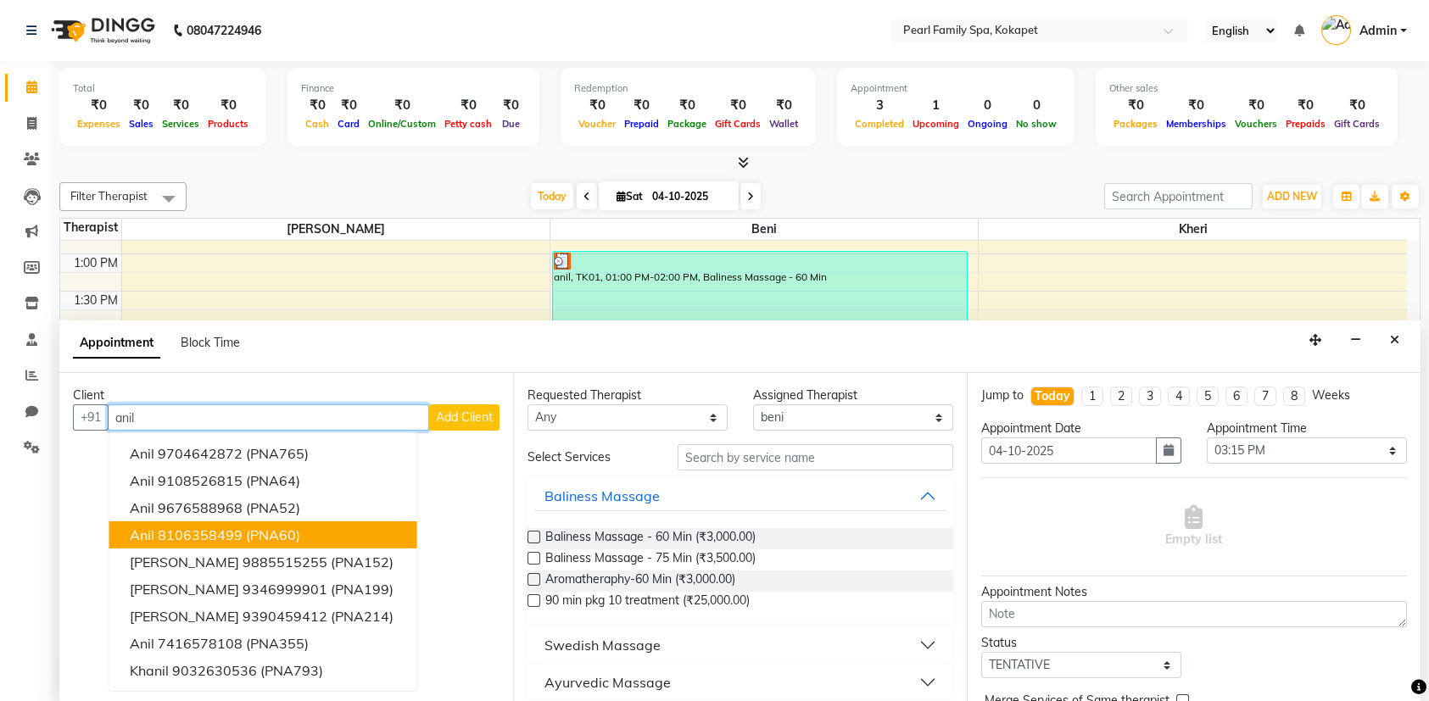
click at [232, 538] on ngb-highlight "8106358499" at bounding box center [200, 535] width 85 height 17
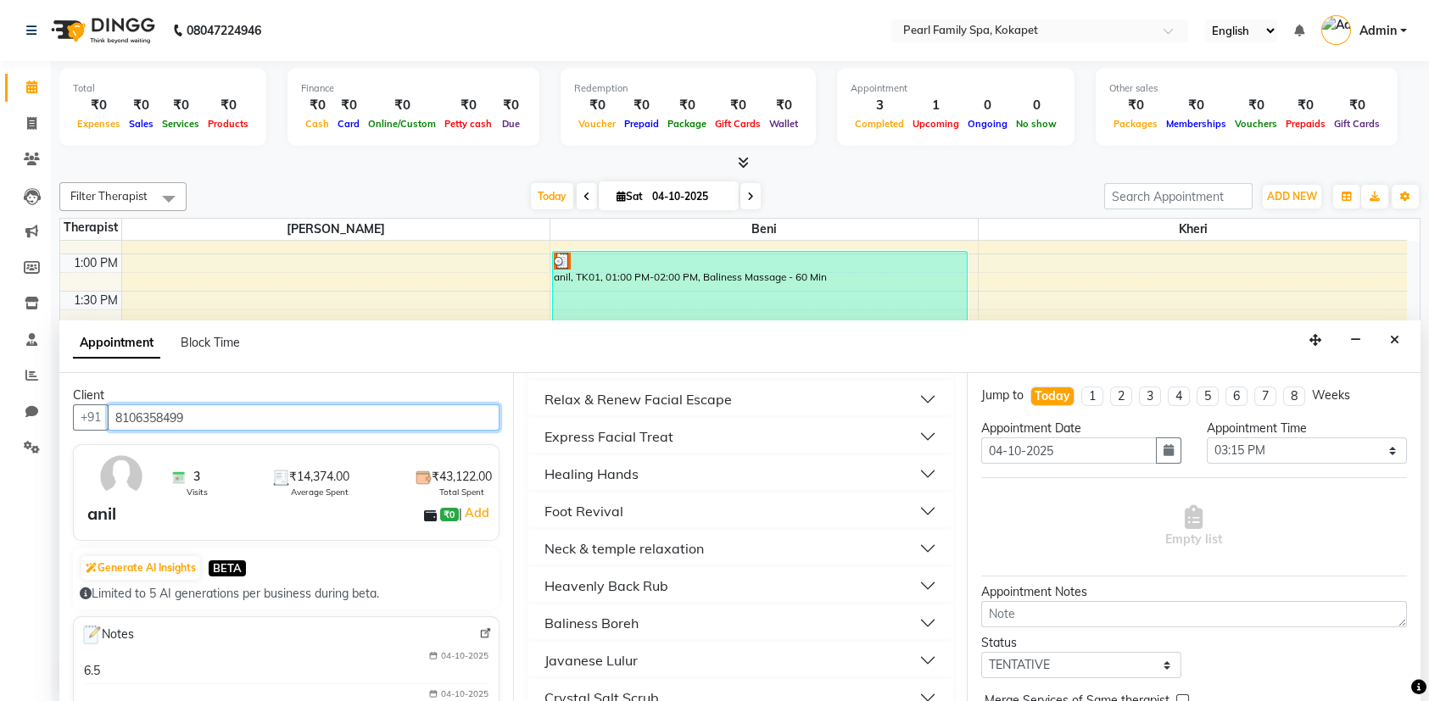
scroll to position [648, 0]
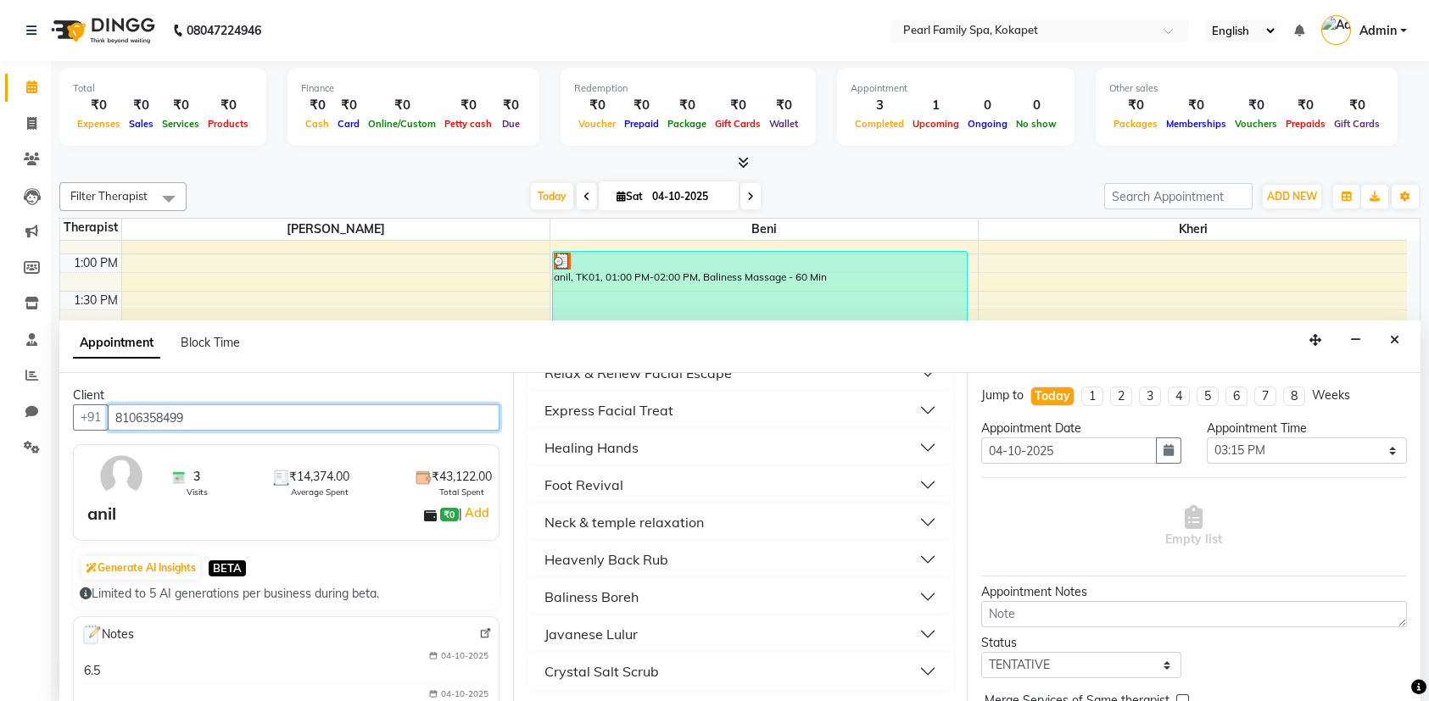
type input "8106358499"
click at [585, 448] on div "Healing Hands" at bounding box center [592, 448] width 94 height 20
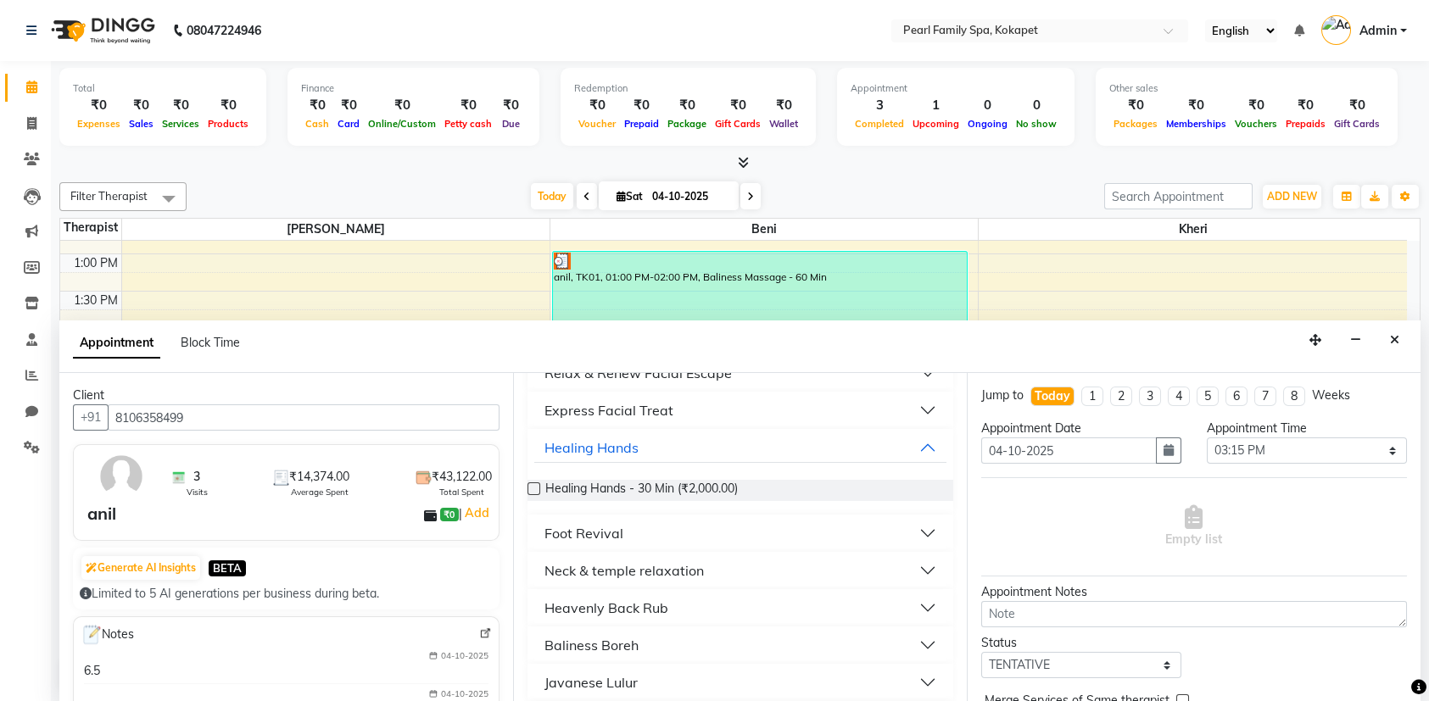
click at [534, 485] on label at bounding box center [534, 489] width 13 height 13
click at [534, 485] on input "checkbox" at bounding box center [533, 490] width 11 height 11
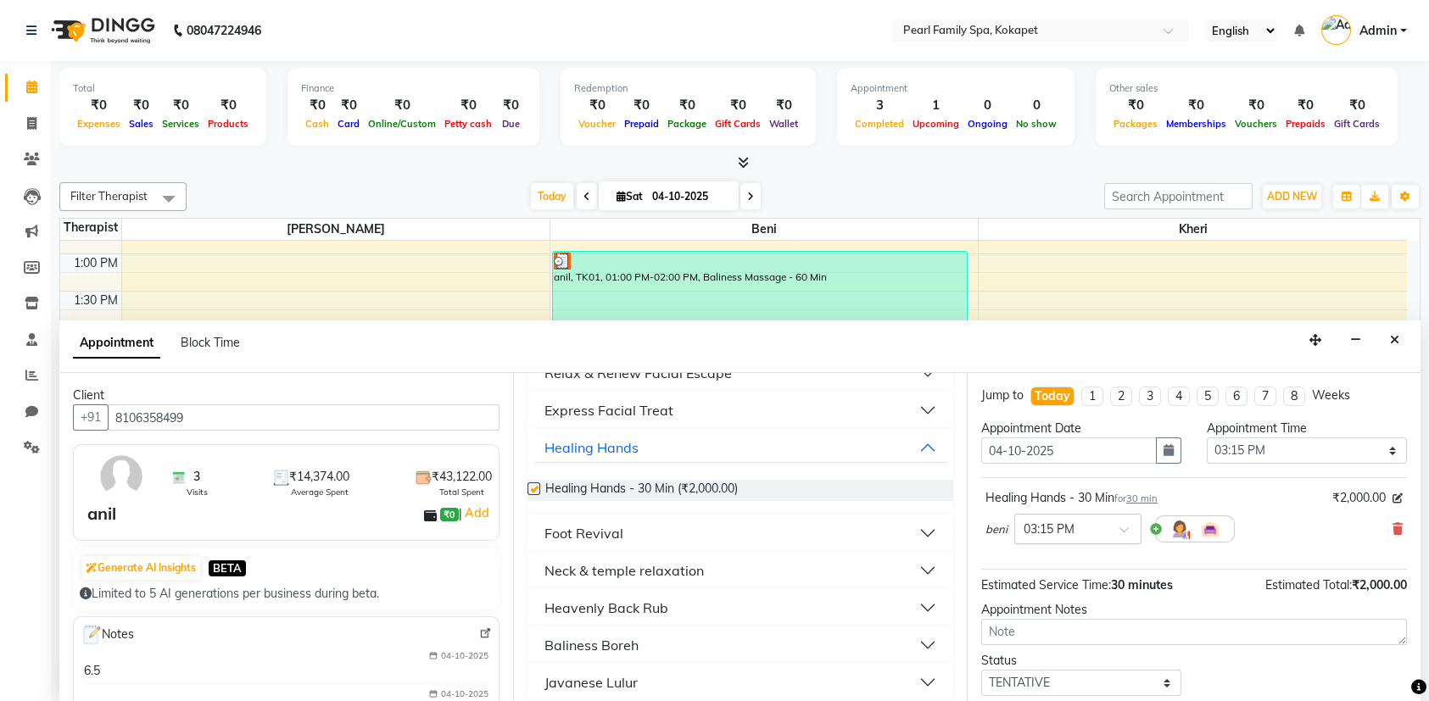
checkbox input "false"
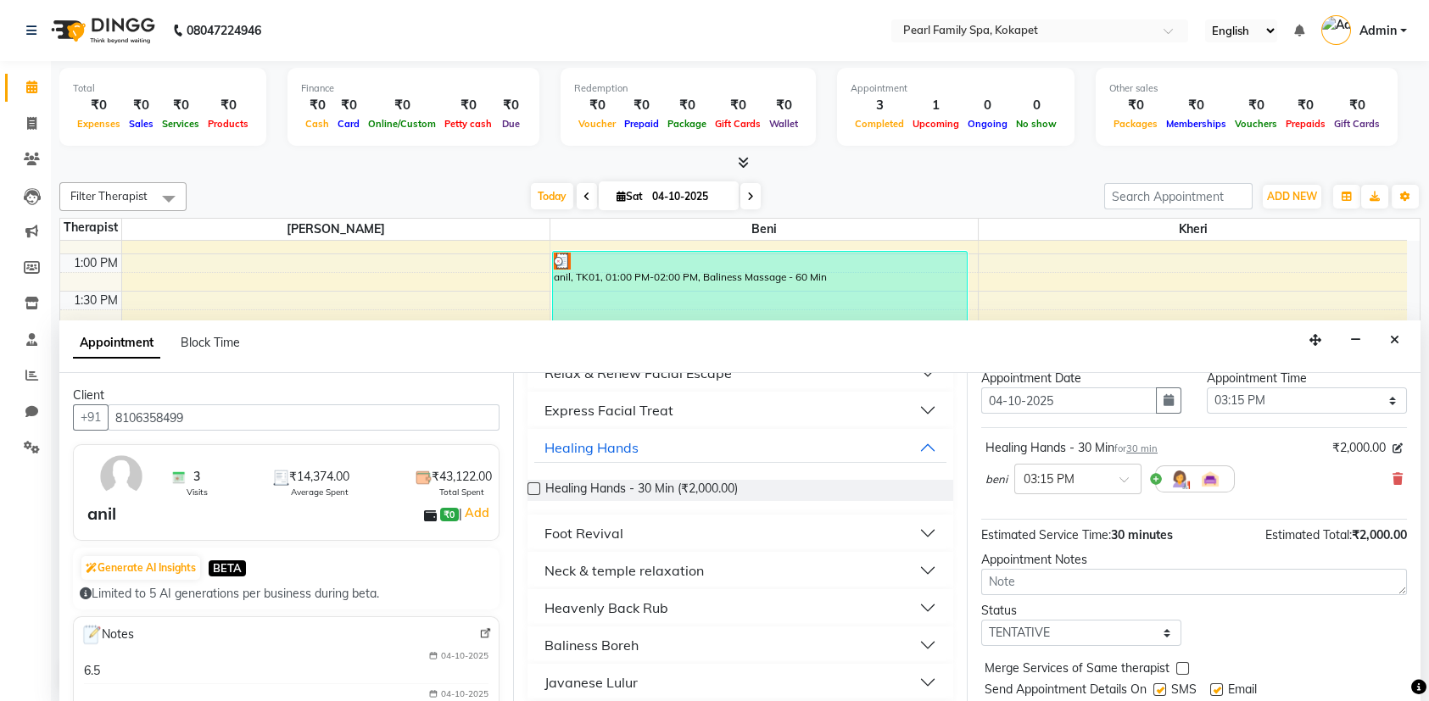
scroll to position [99, 0]
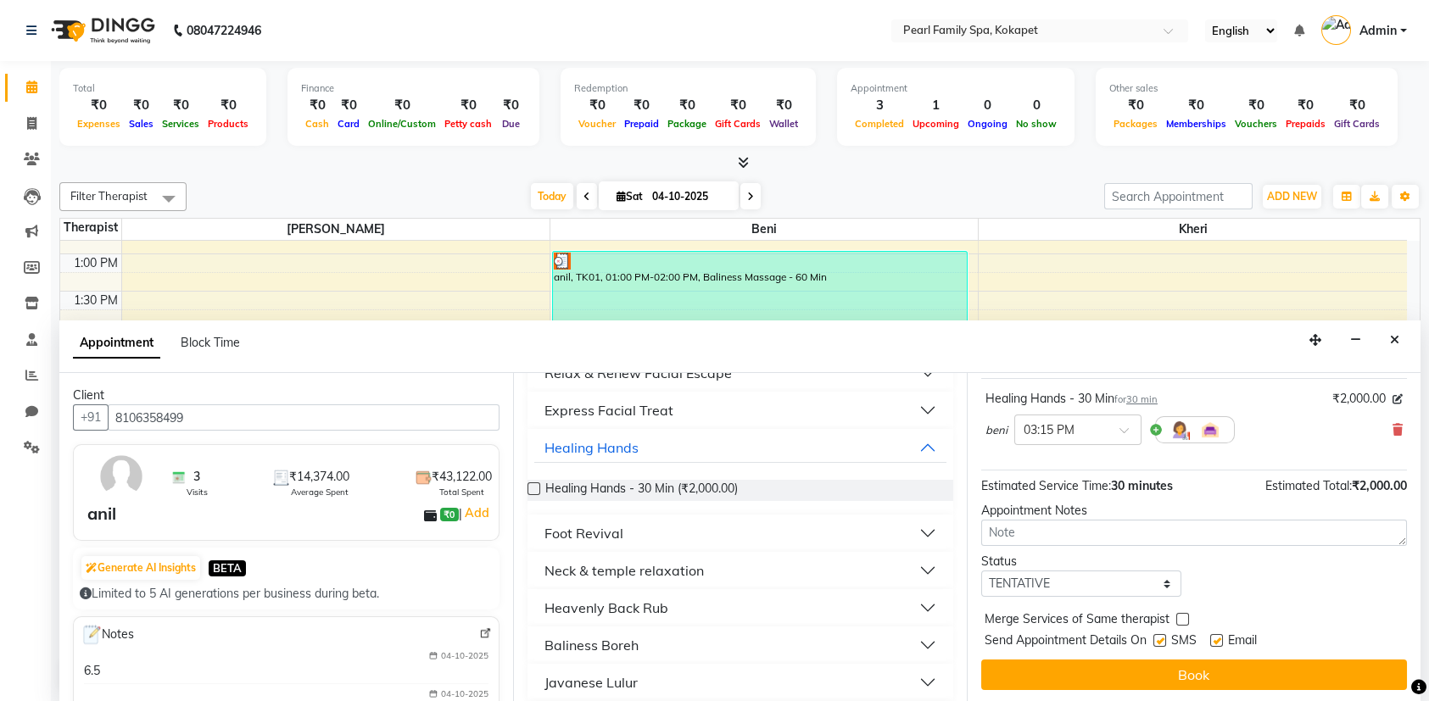
drag, startPoint x: 1026, startPoint y: 669, endPoint x: 1048, endPoint y: 637, distance: 38.6
click at [1031, 667] on button "Book" at bounding box center [1194, 675] width 426 height 31
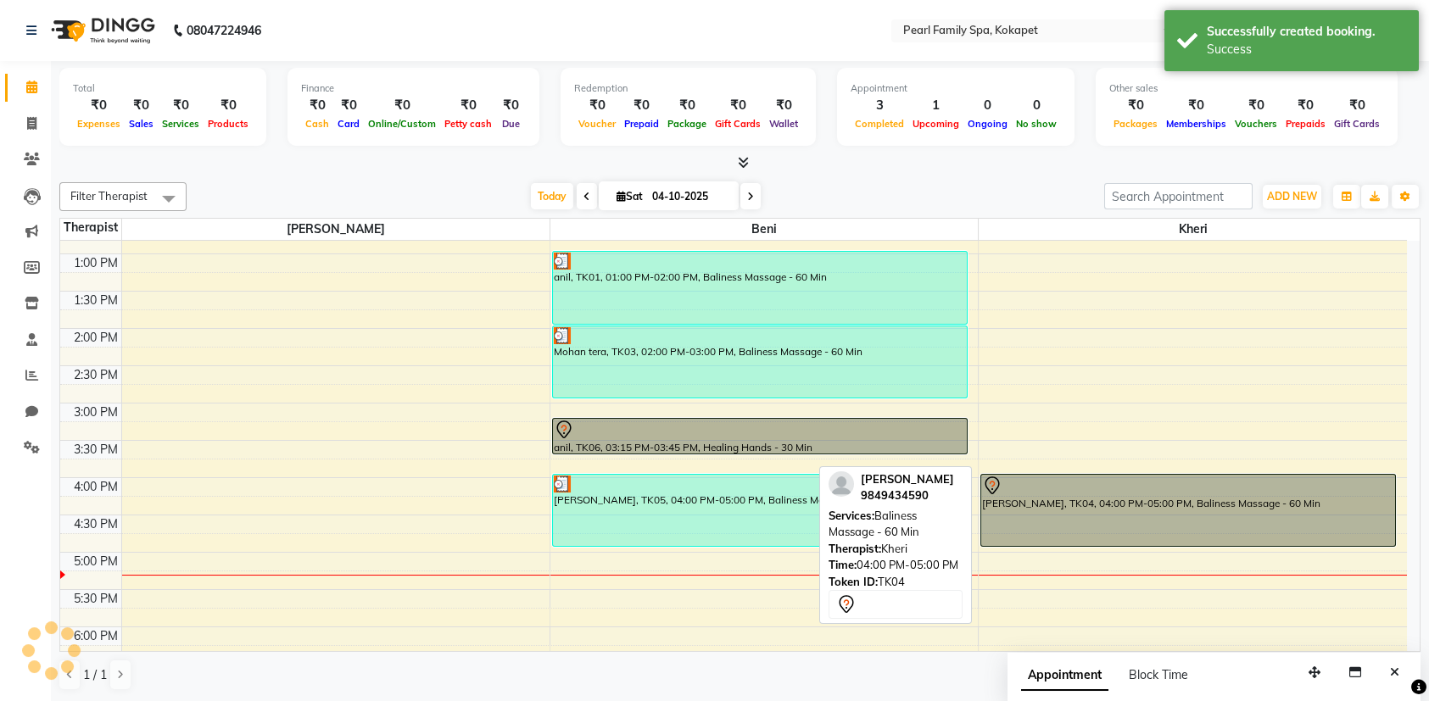
scroll to position [0, 0]
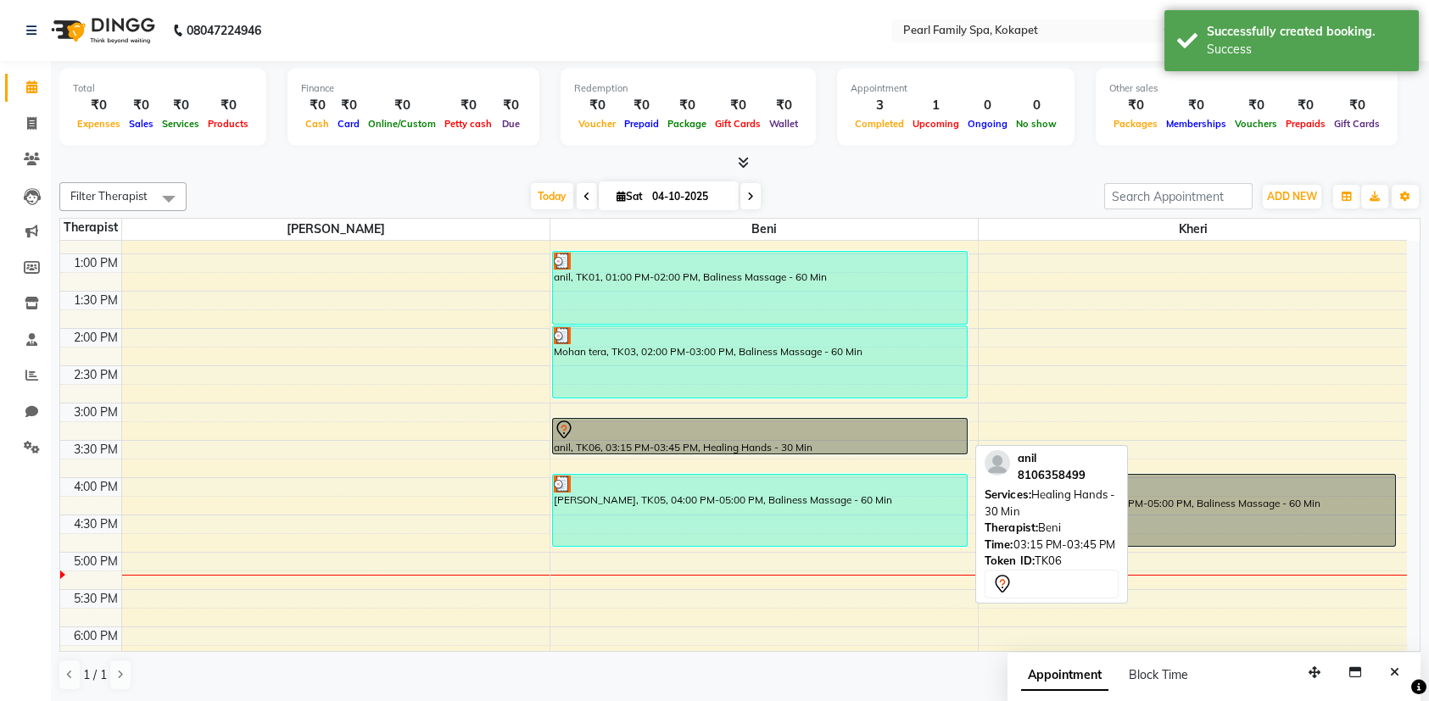
click at [731, 433] on div at bounding box center [760, 430] width 412 height 20
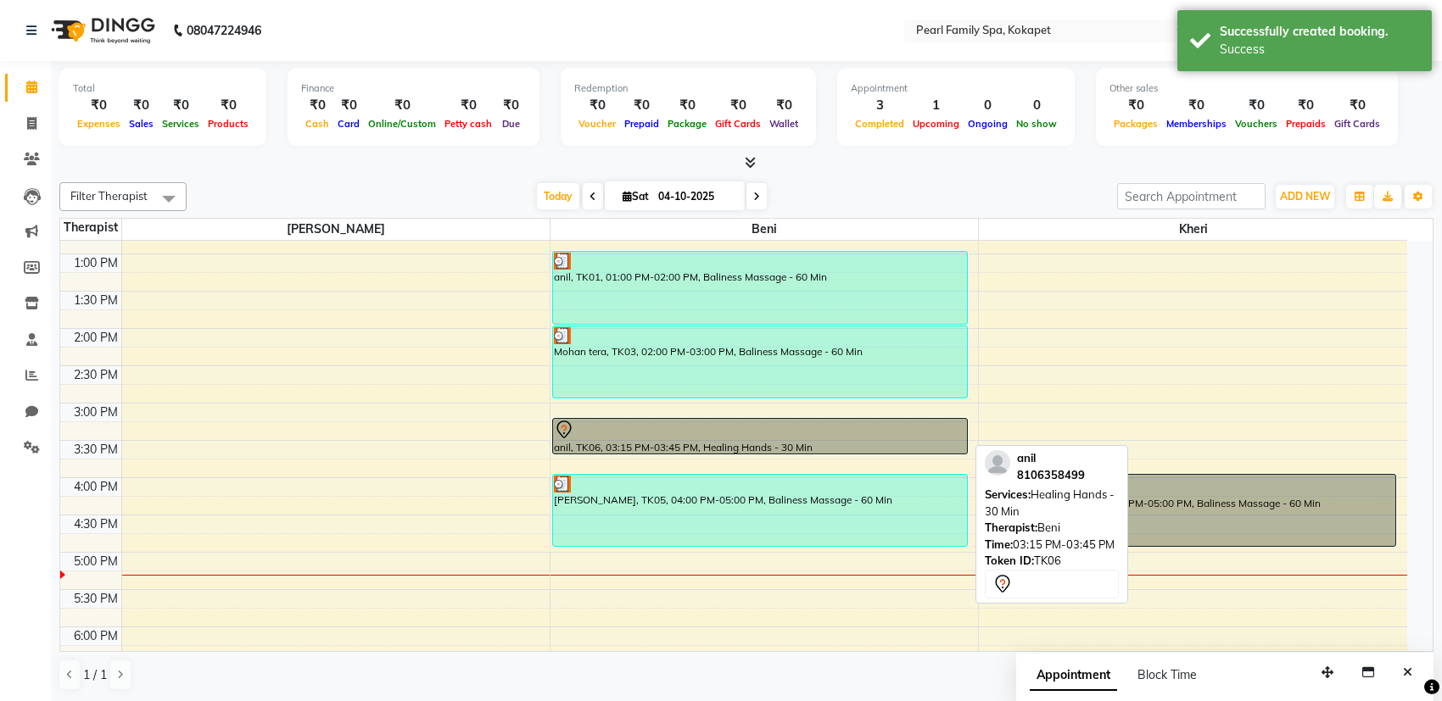
select select "7"
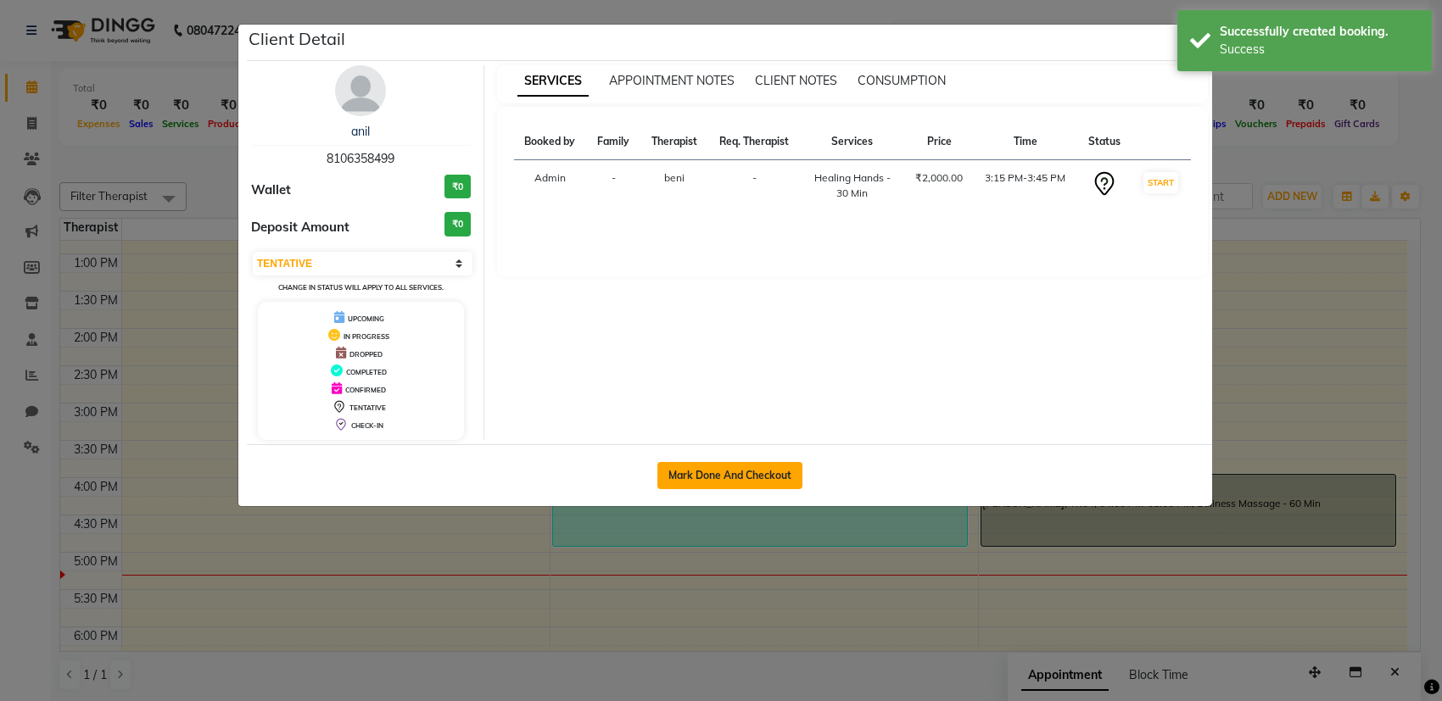
click at [696, 478] on button "Mark Done And Checkout" at bounding box center [729, 475] width 145 height 27
select select "service"
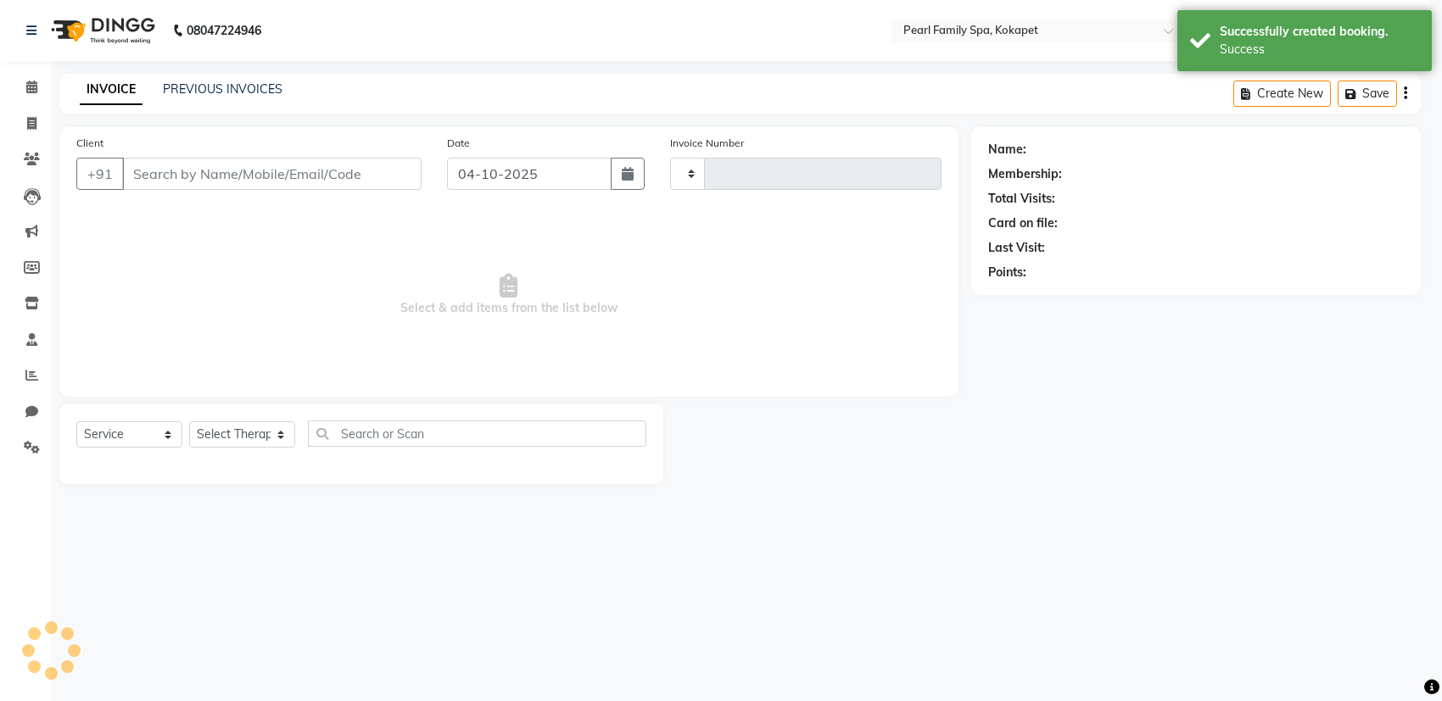
type input "0376"
select select "6217"
type input "8106358499"
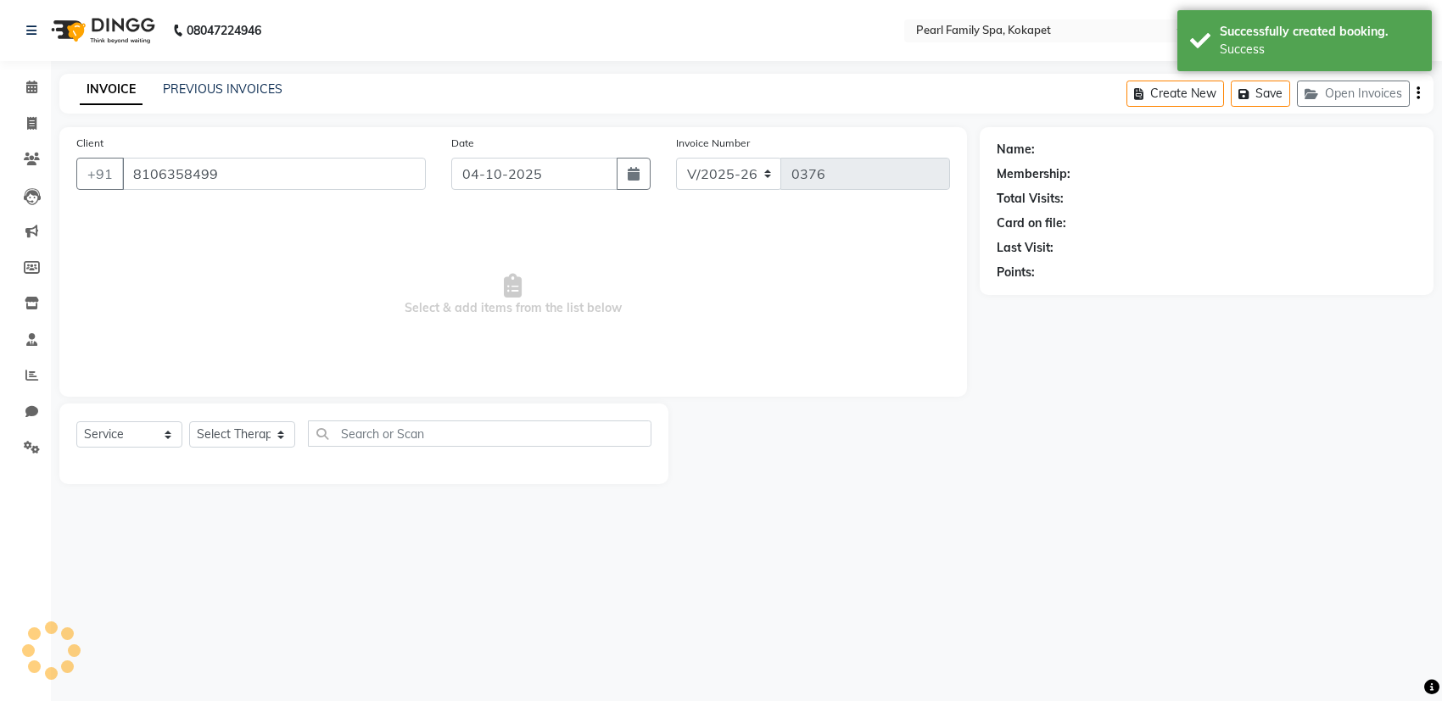
select select "87640"
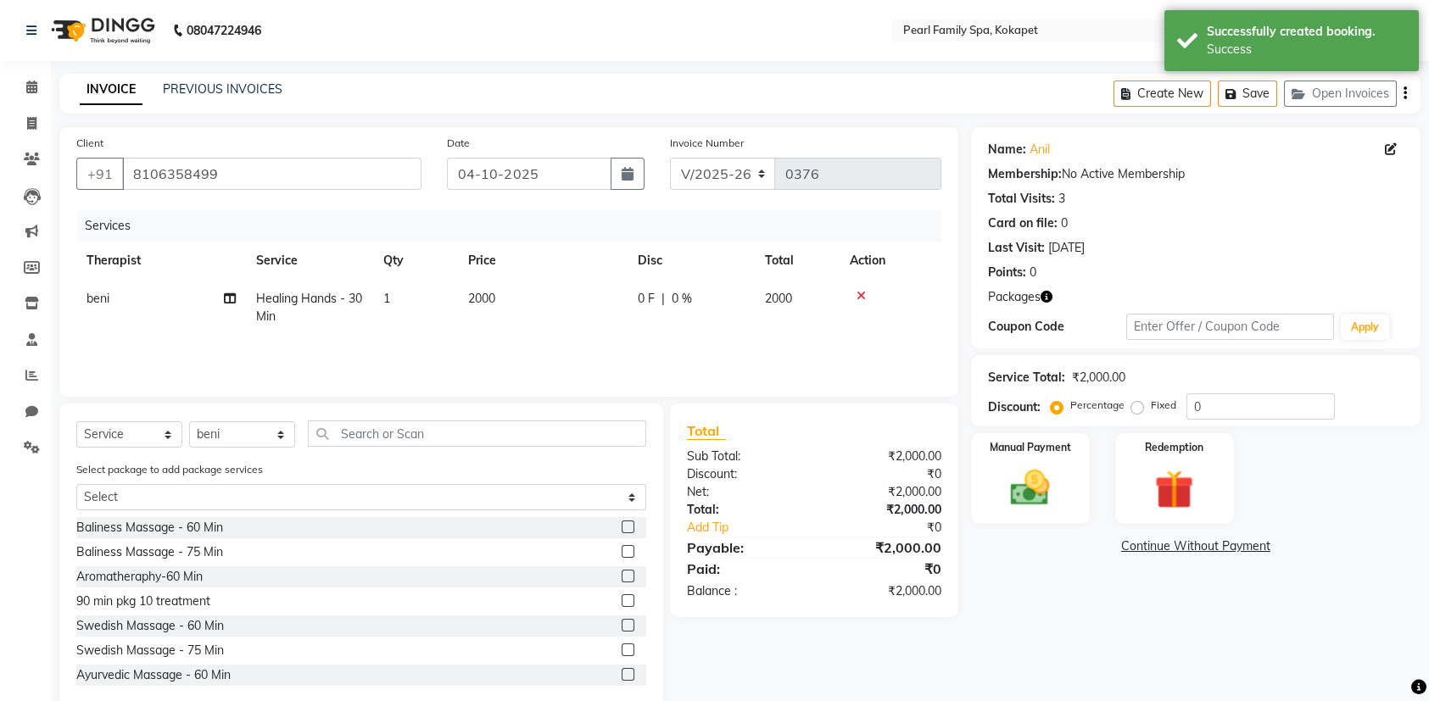
click at [1151, 406] on label "Fixed" at bounding box center [1163, 405] width 25 height 15
click at [1136, 406] on input "Fixed" at bounding box center [1141, 406] width 12 height 12
radio input "true"
click at [1187, 404] on input "0" at bounding box center [1261, 407] width 148 height 26
type input "800"
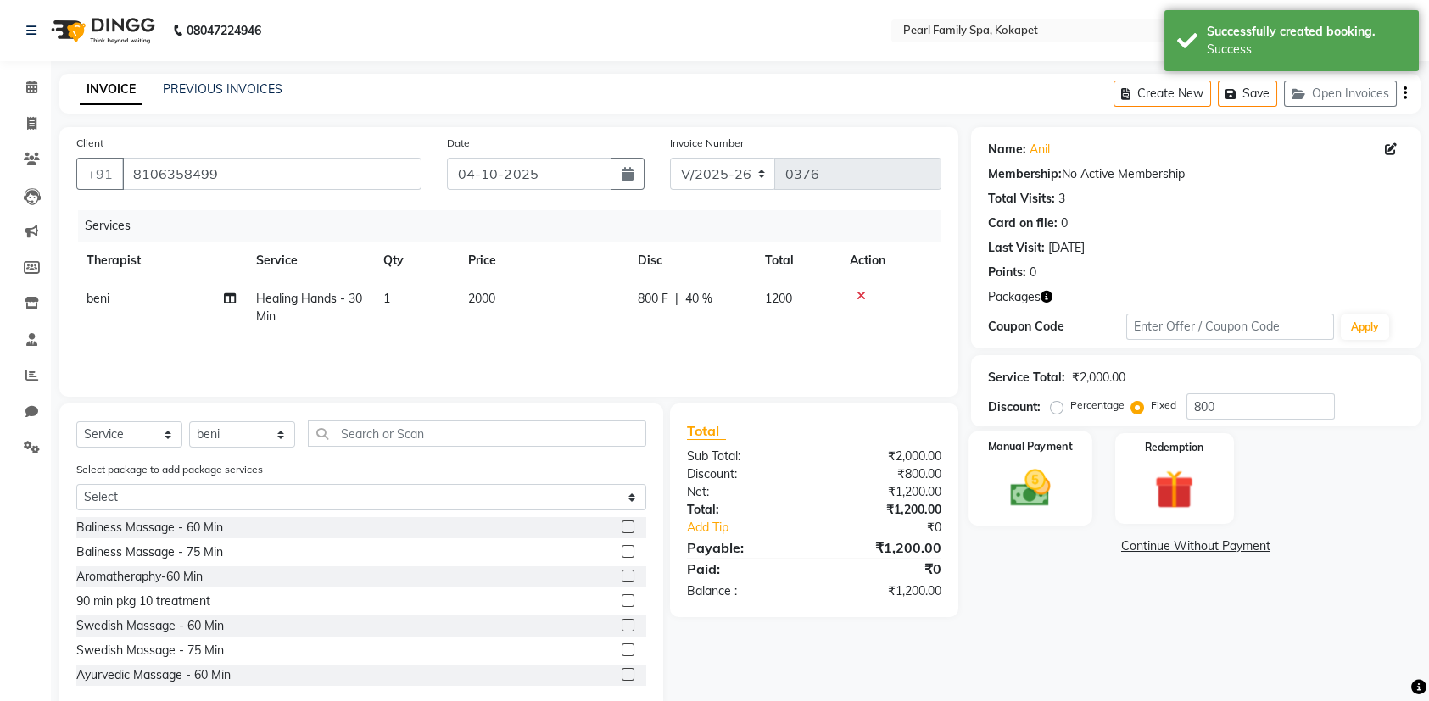
click at [1005, 503] on img at bounding box center [1030, 488] width 66 height 47
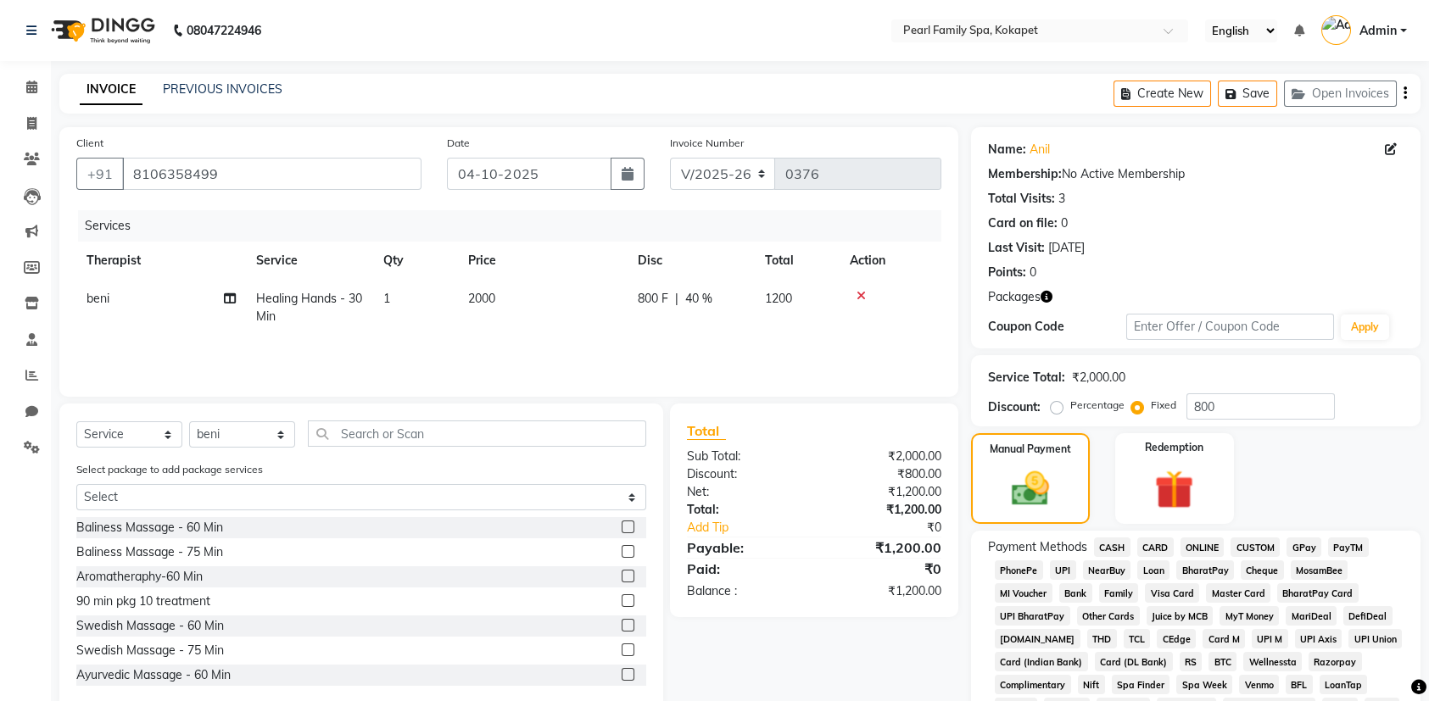
click at [1061, 571] on span "UPI" at bounding box center [1063, 571] width 26 height 20
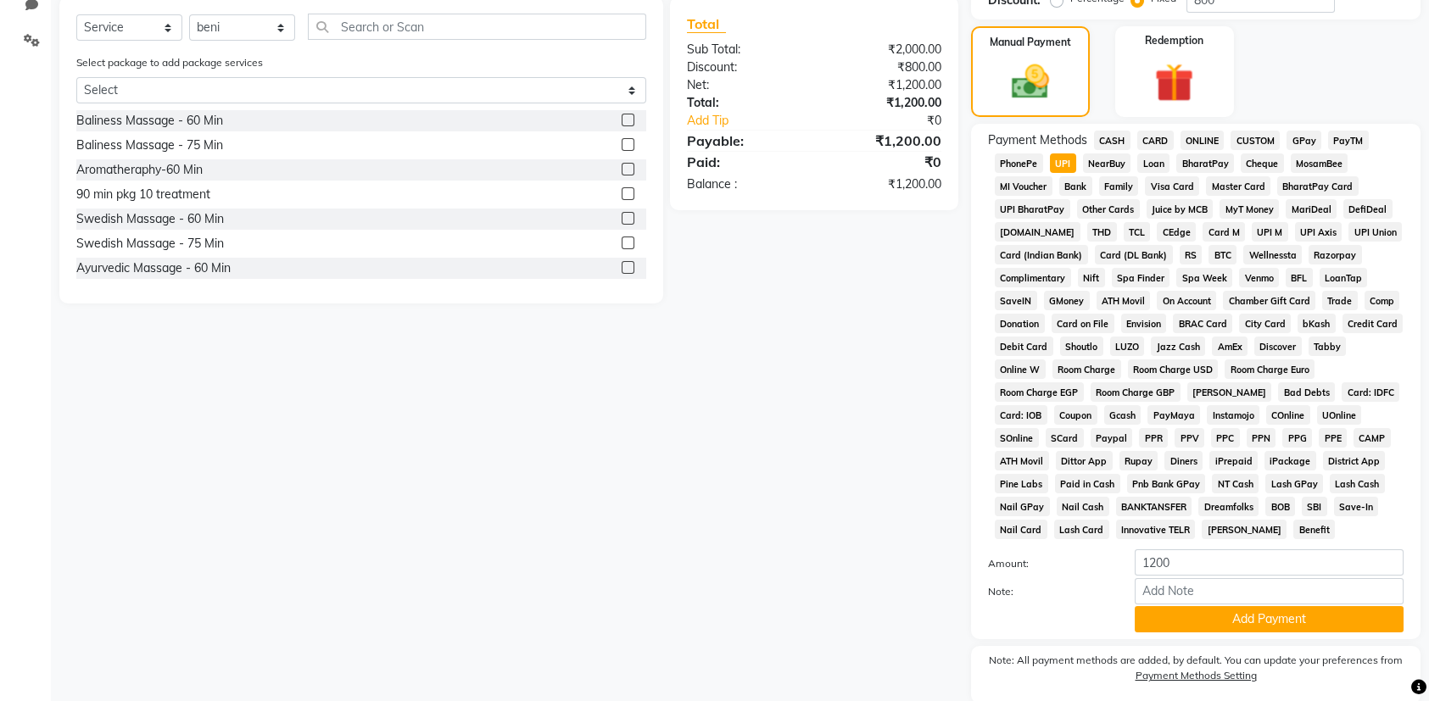
scroll to position [469, 0]
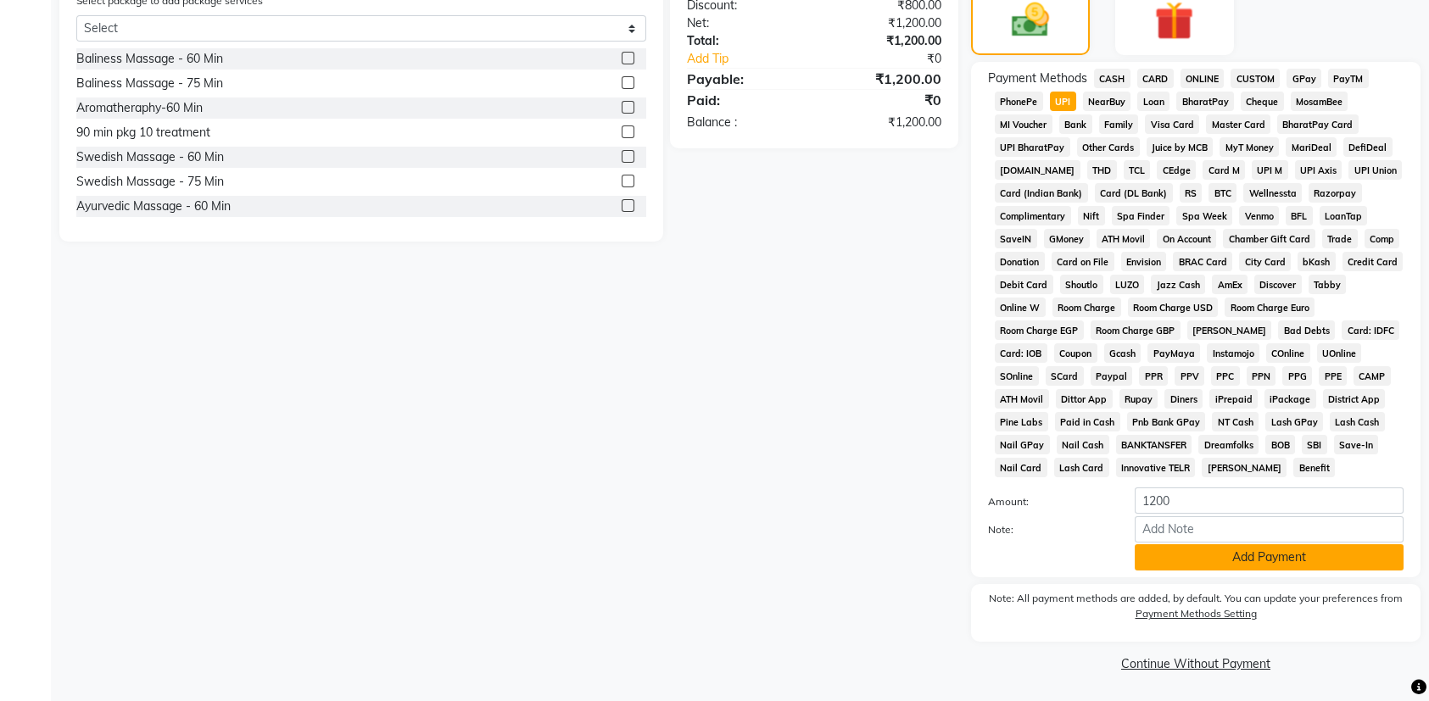
click at [1199, 552] on button "Add Payment" at bounding box center [1269, 558] width 269 height 26
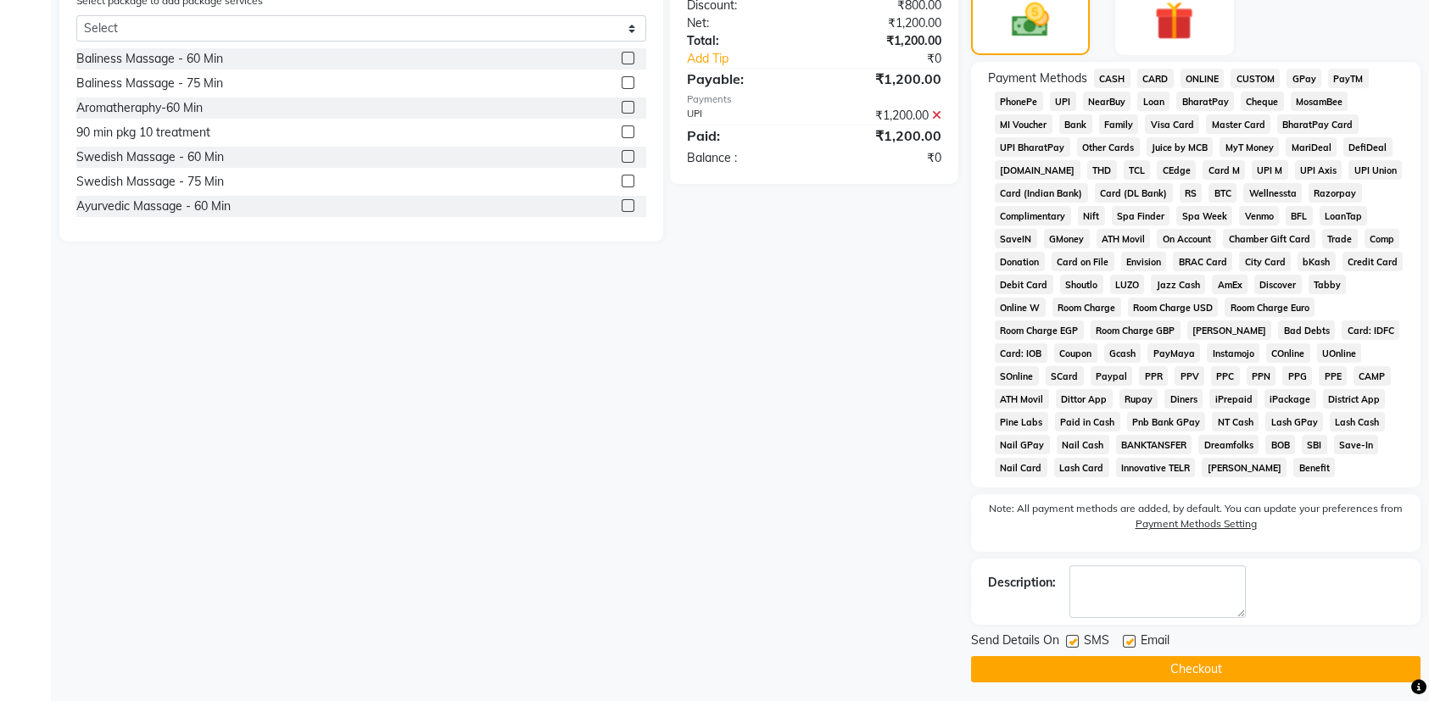
click at [1108, 658] on button "Checkout" at bounding box center [1196, 670] width 450 height 26
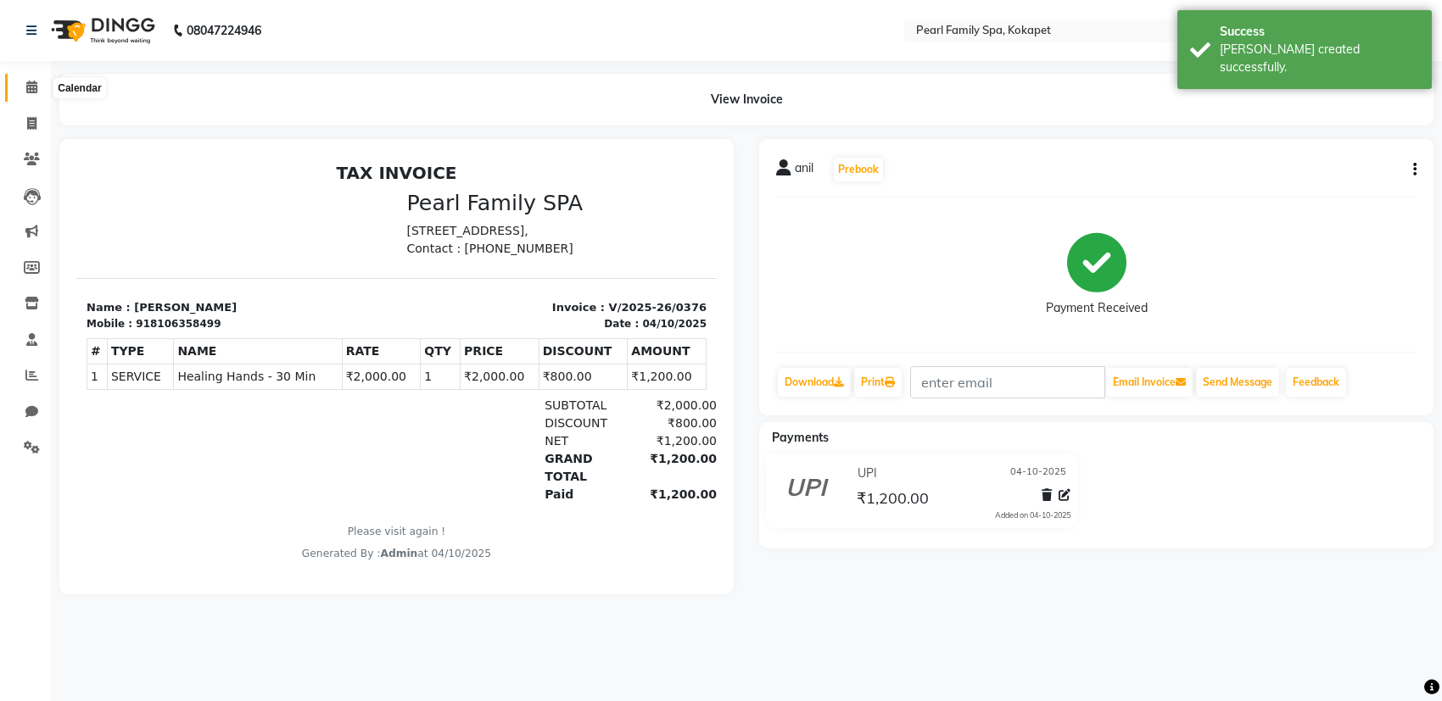
click at [36, 83] on icon at bounding box center [31, 87] width 11 height 13
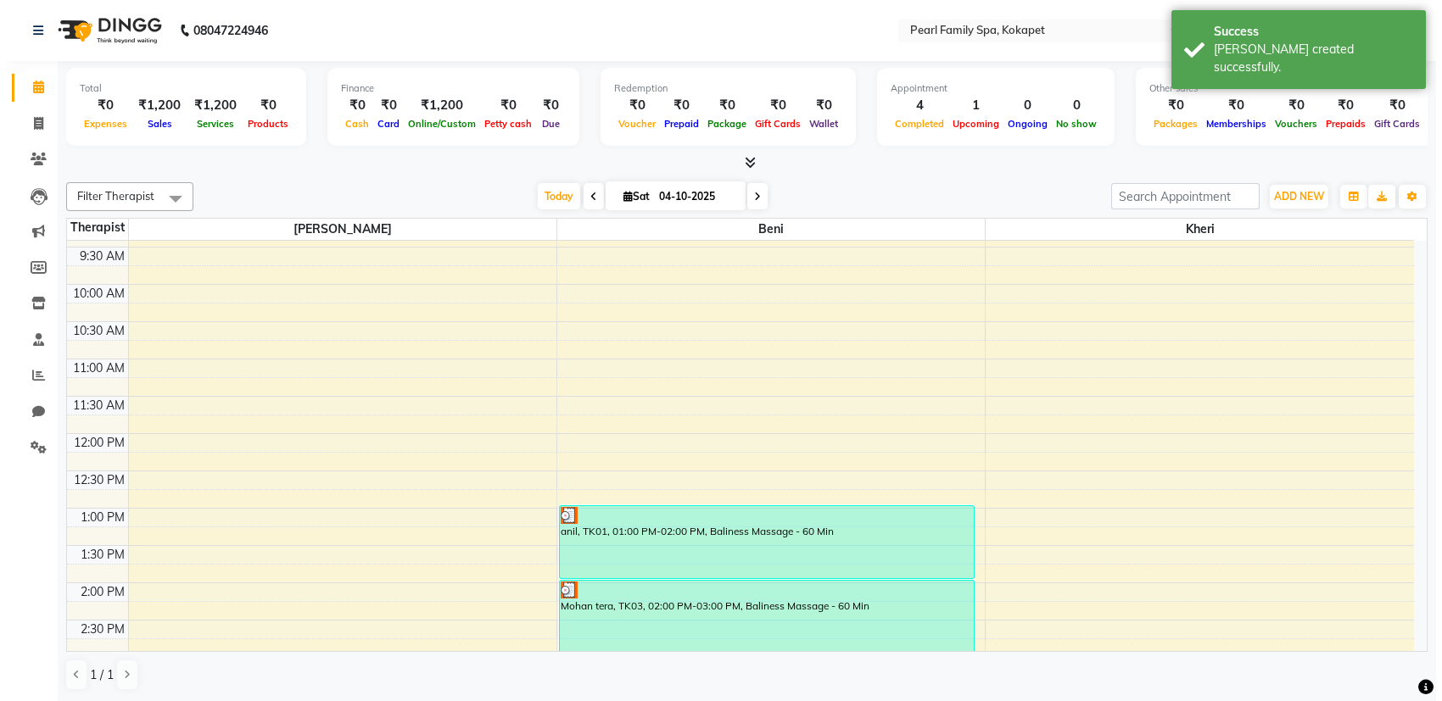
scroll to position [594, 0]
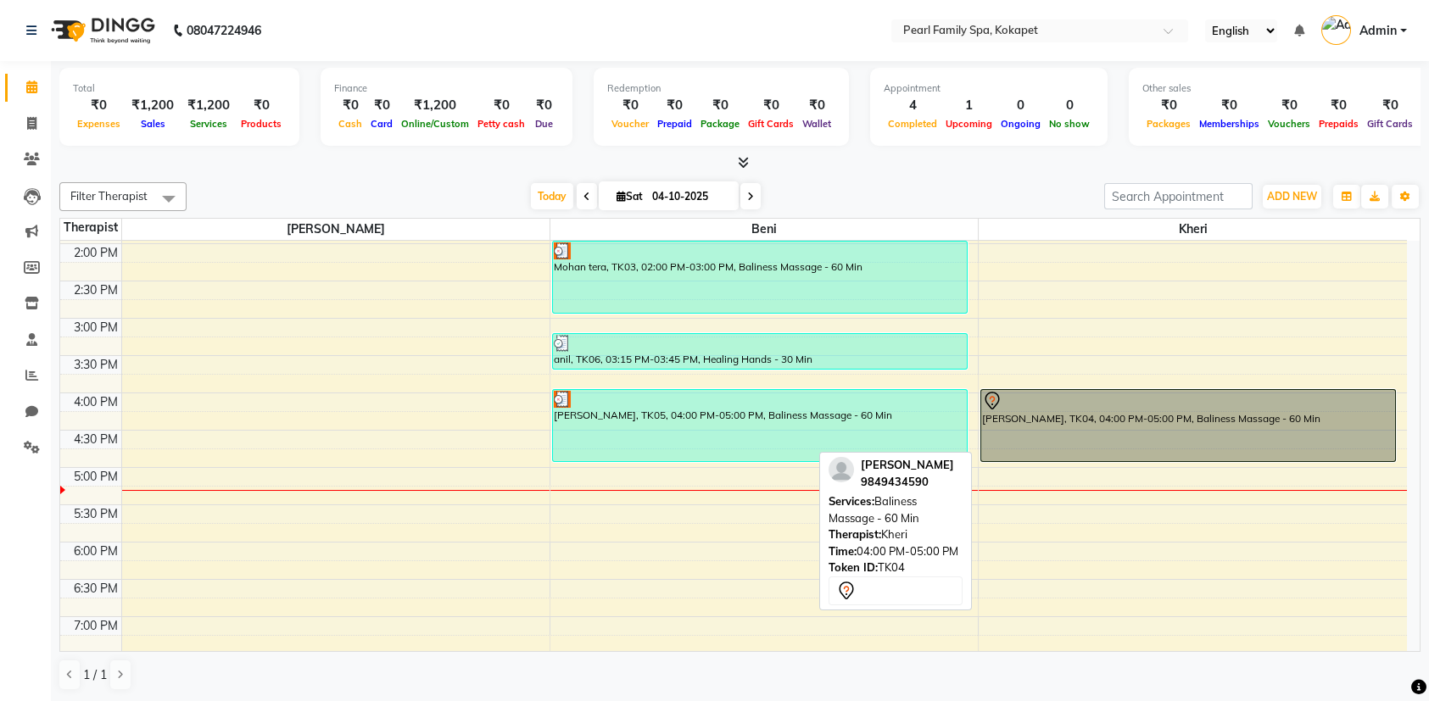
click at [1105, 407] on div at bounding box center [1188, 401] width 412 height 20
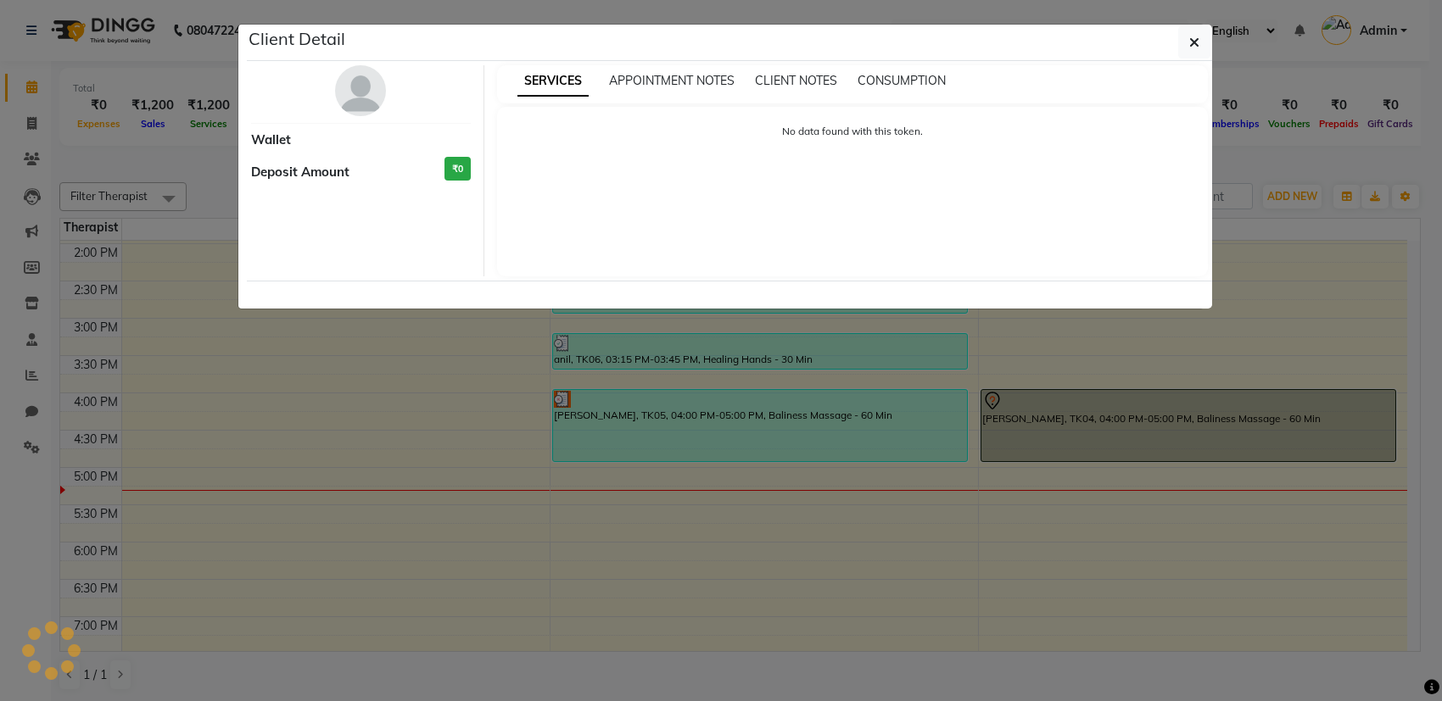
select select "7"
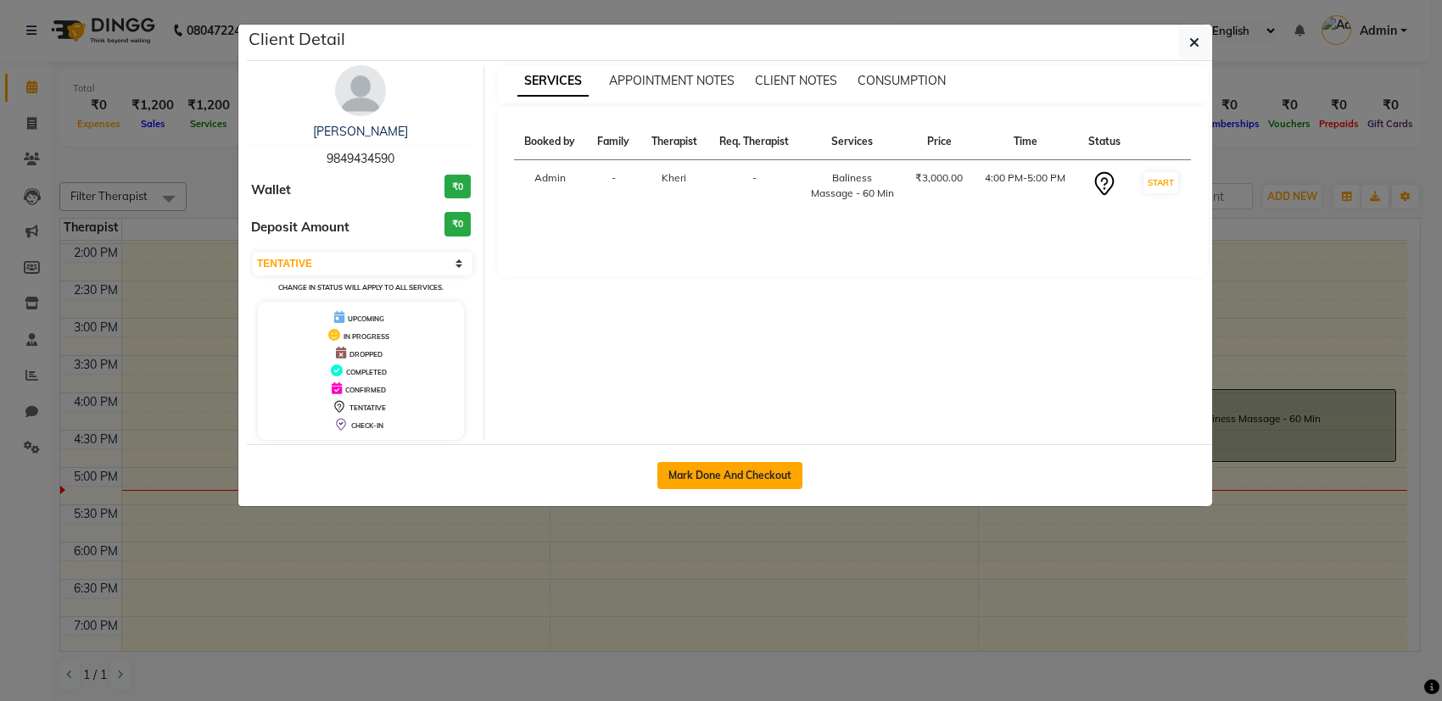
click at [783, 462] on button "Mark Done And Checkout" at bounding box center [729, 475] width 145 height 27
select select "6217"
select select "service"
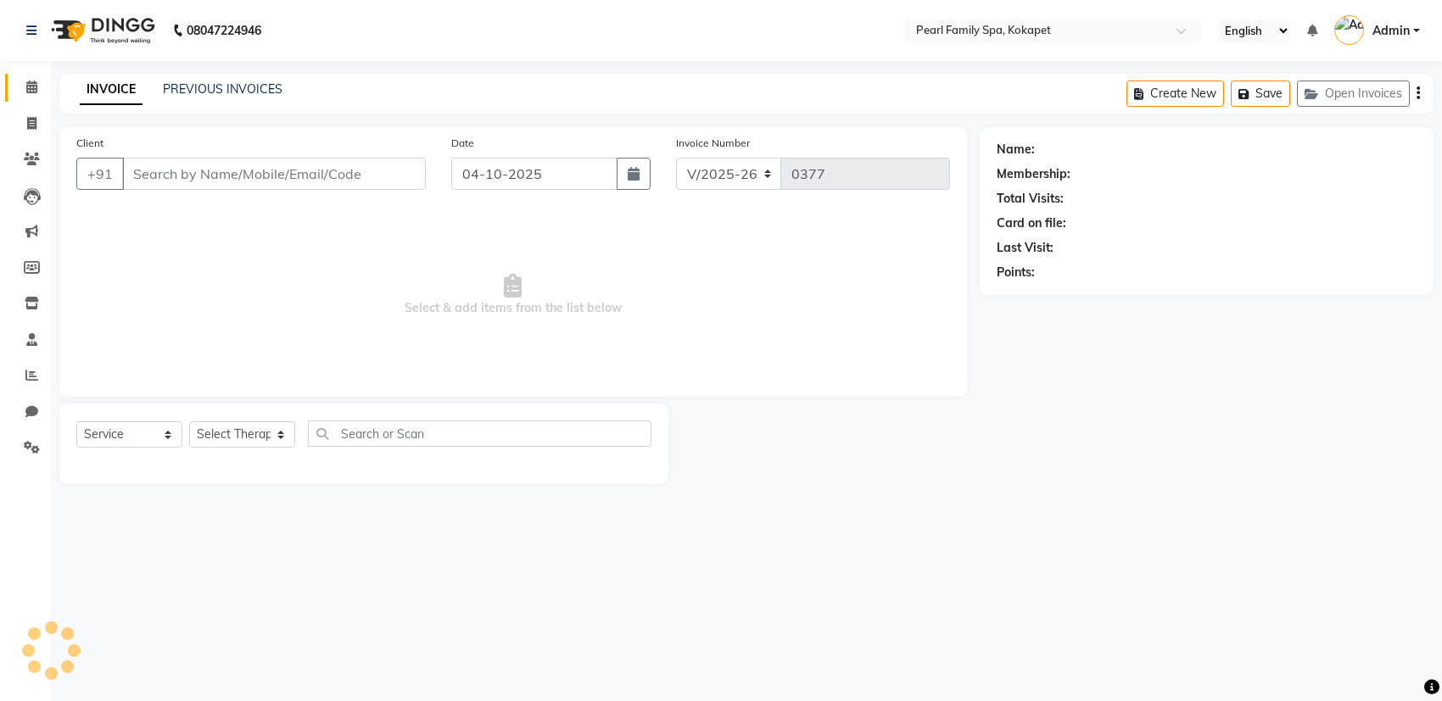
type input "9849434590"
select select "89285"
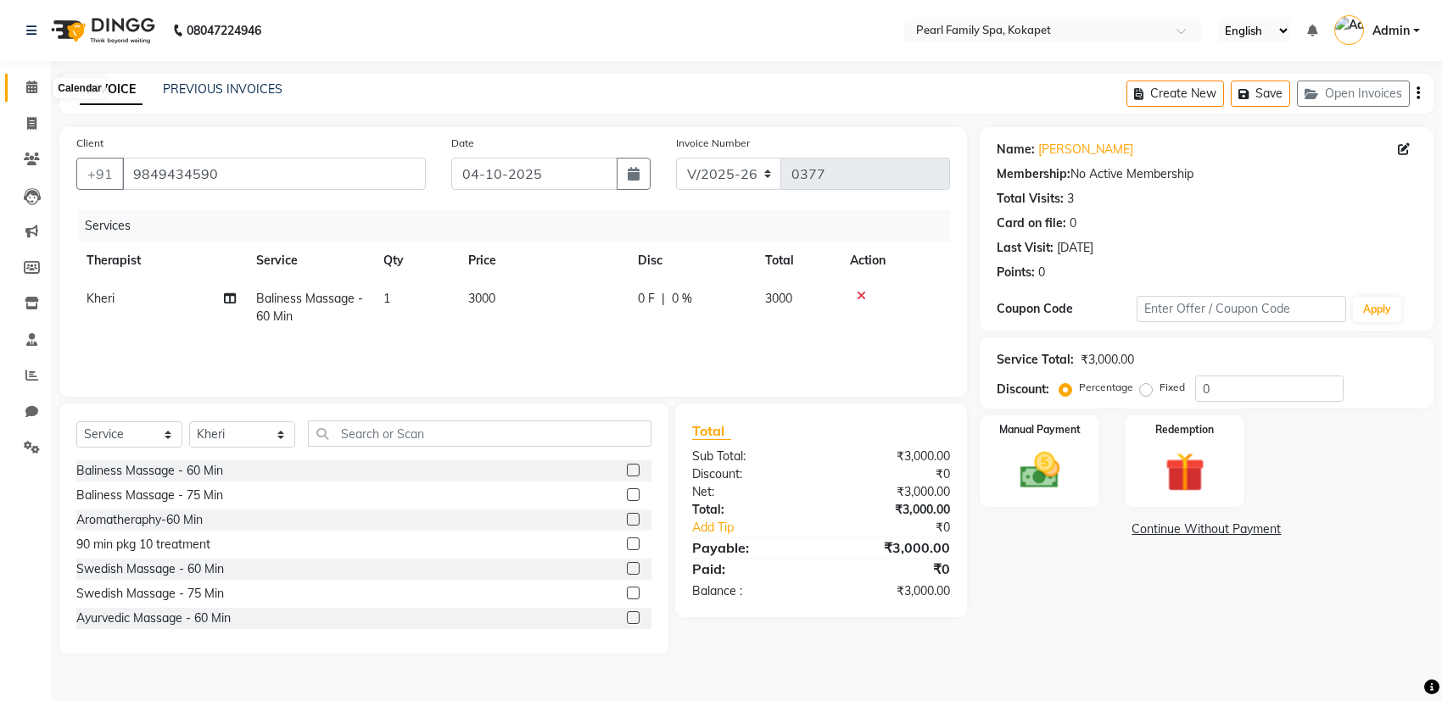
click at [32, 83] on icon at bounding box center [31, 87] width 11 height 13
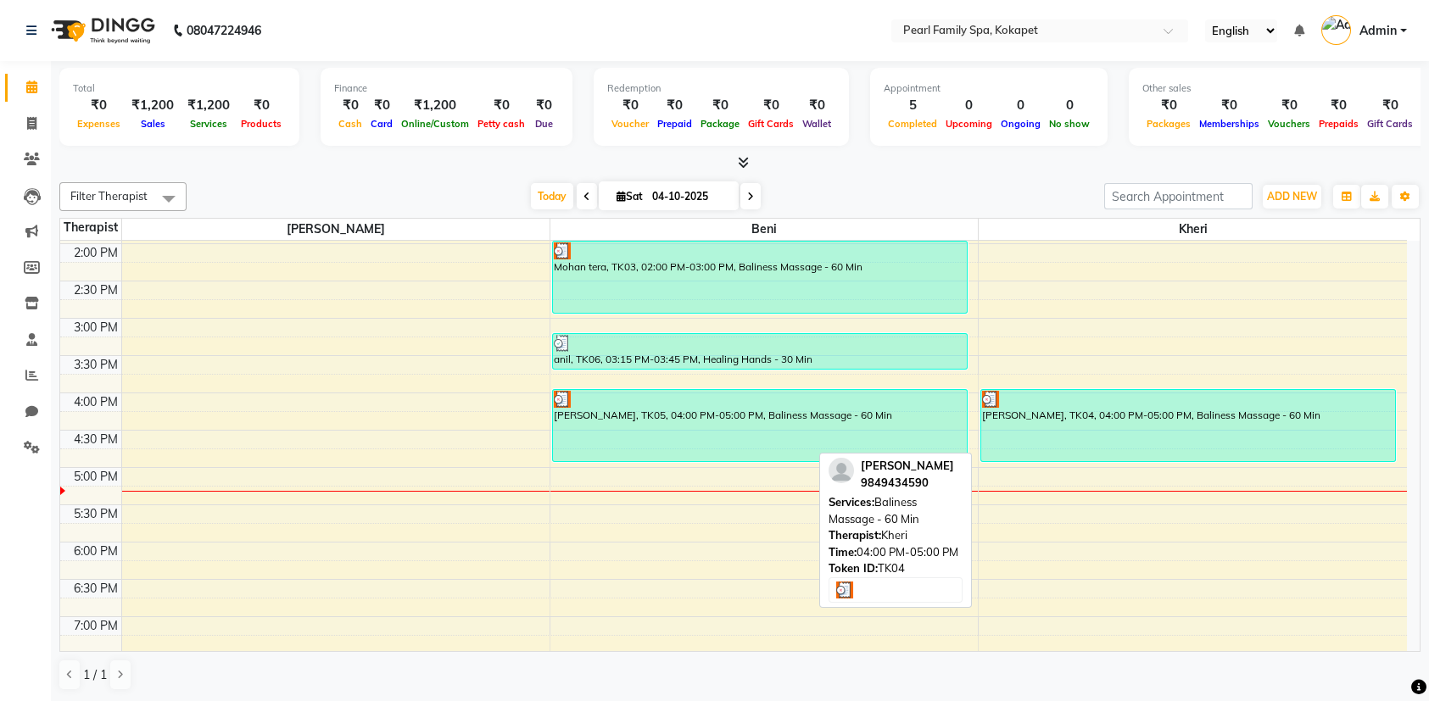
scroll to position [679, 0]
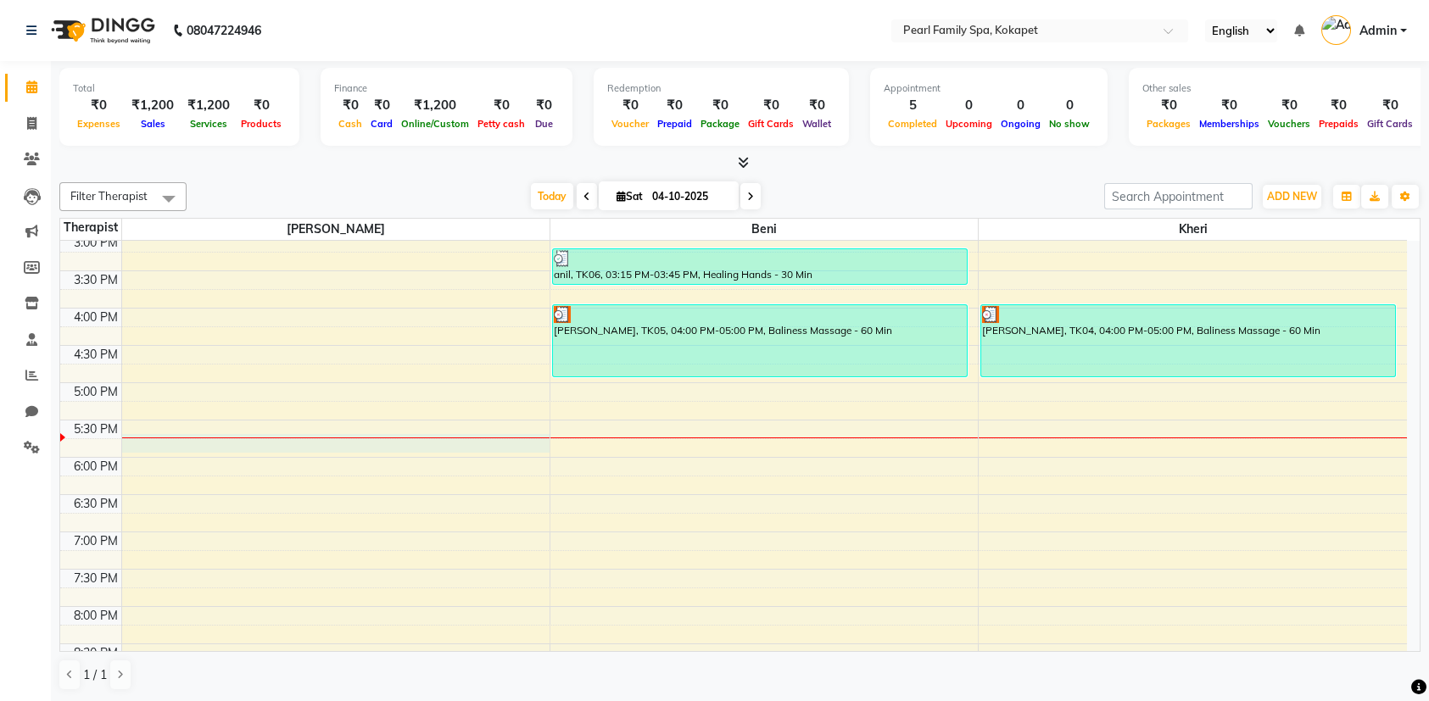
click at [375, 439] on div "6:00 AM 6:30 AM 7:00 AM 7:30 AM 8:00 AM 8:30 AM 9:00 AM 9:30 AM 10:00 AM 10:30 …" at bounding box center [733, 158] width 1347 height 1193
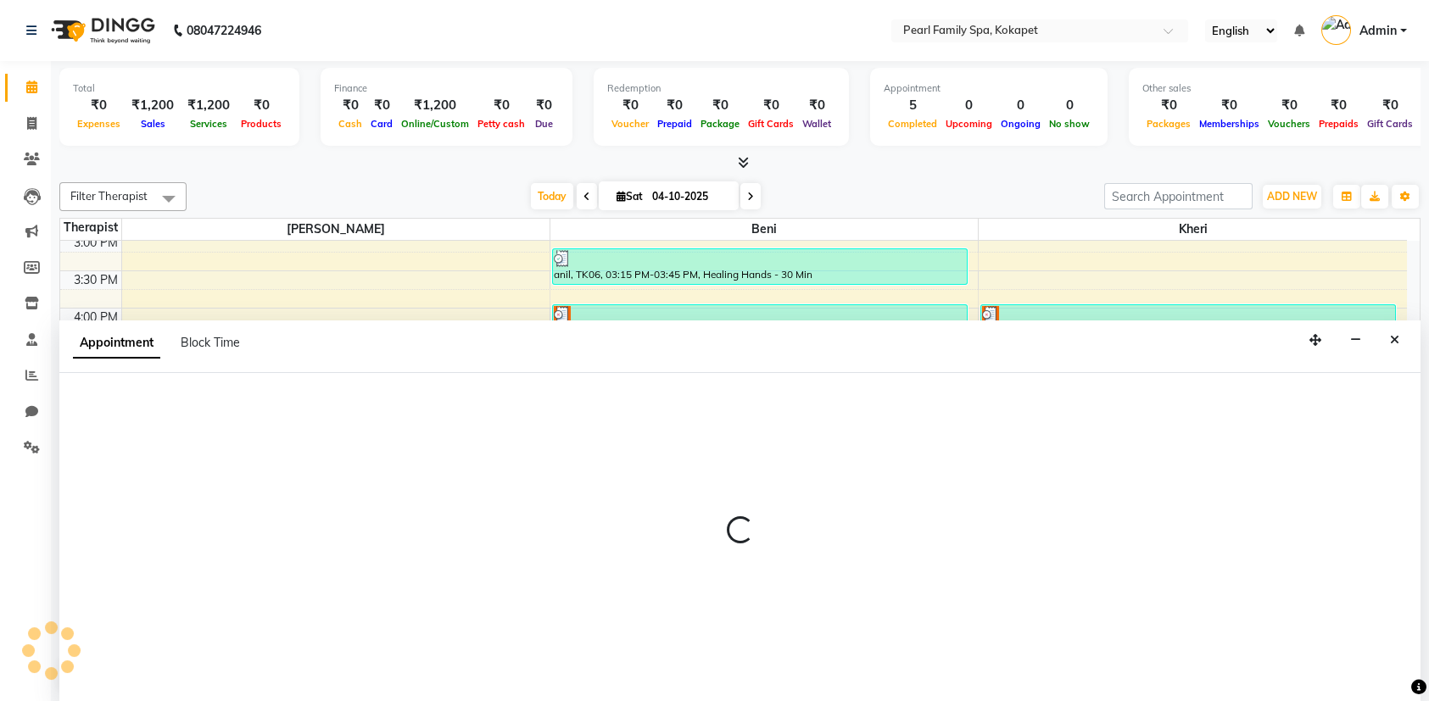
scroll to position [0, 0]
select select "86778"
select select "1065"
select select "tentative"
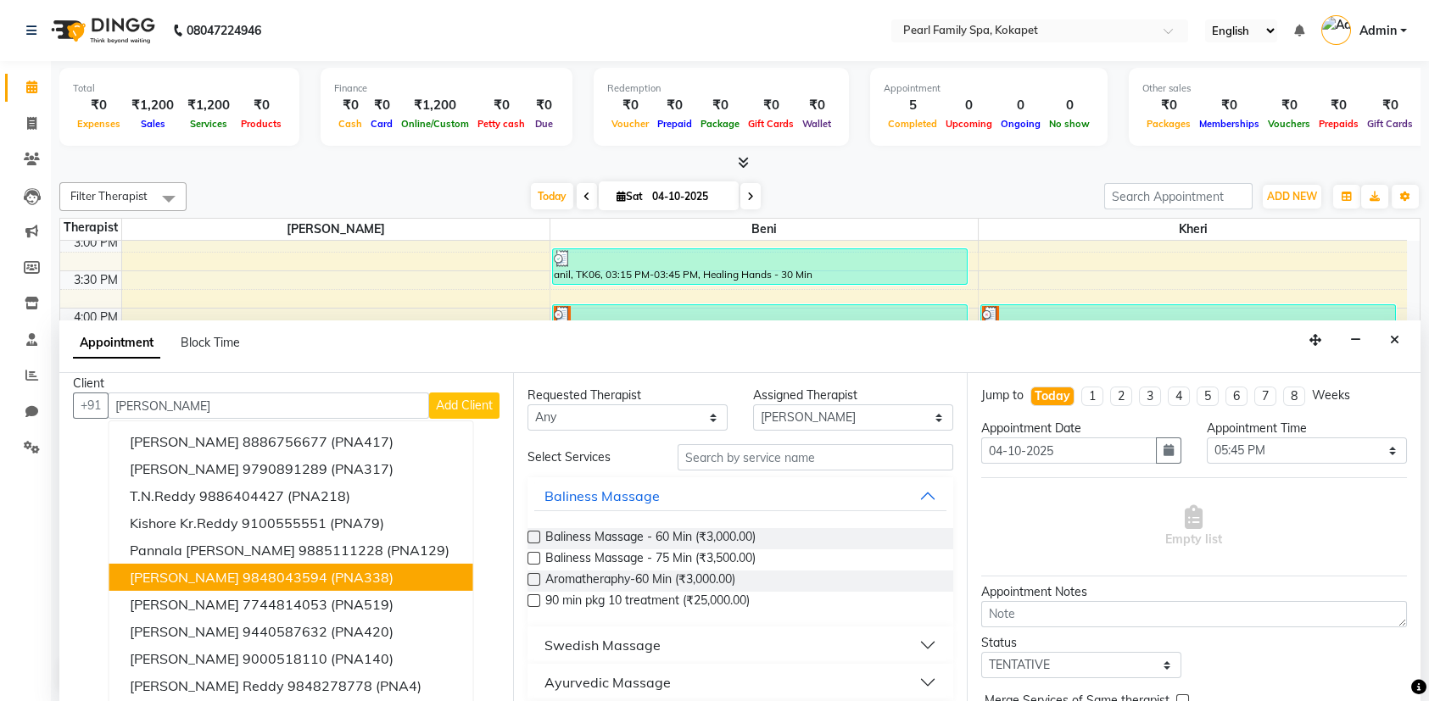
scroll to position [15, 0]
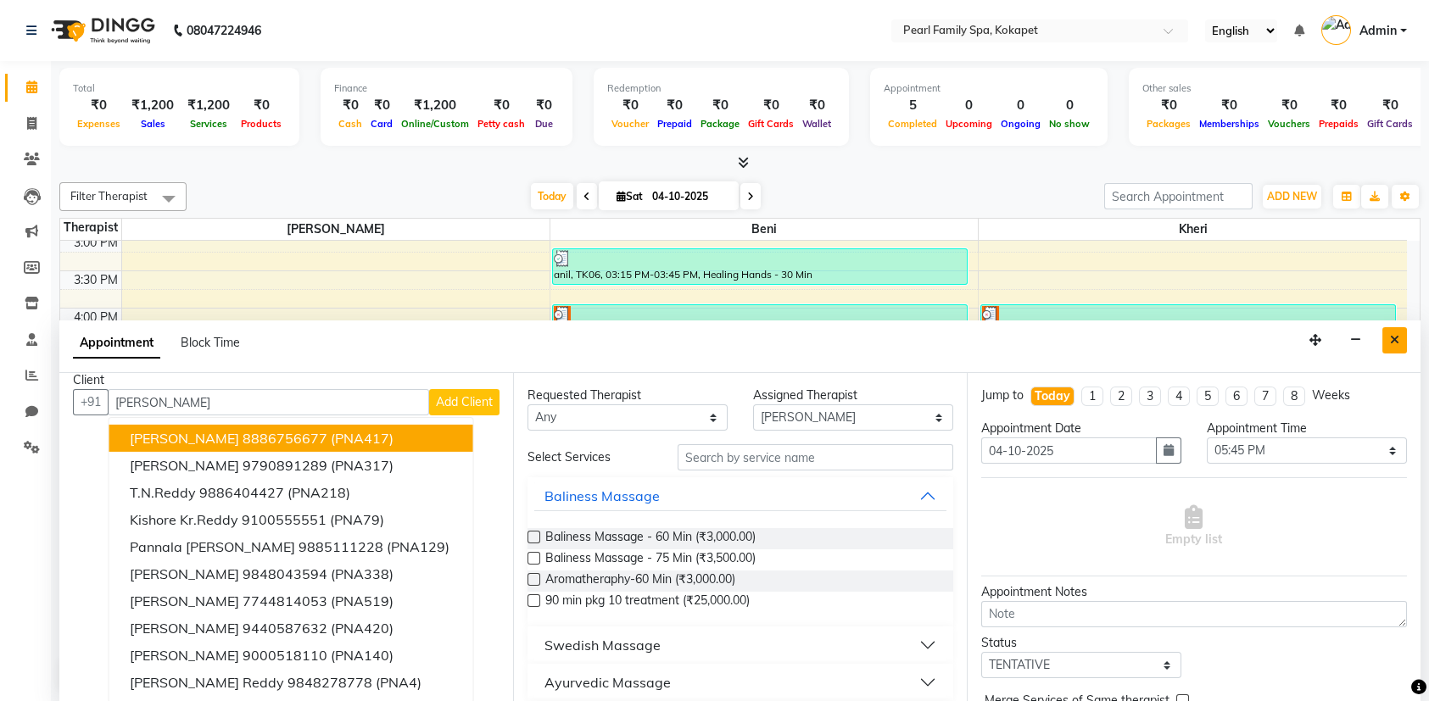
type input "[PERSON_NAME]"
click at [1383, 336] on button "Close" at bounding box center [1395, 340] width 25 height 26
